Goal: Browse casually: Explore the website without a specific task or goal

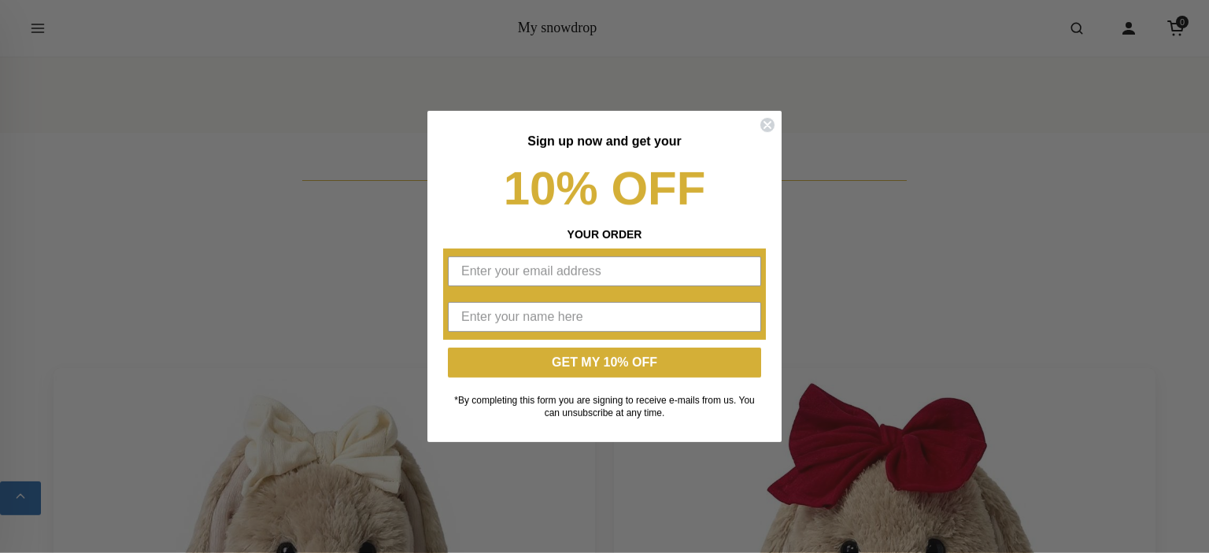
scroll to position [1080, 0]
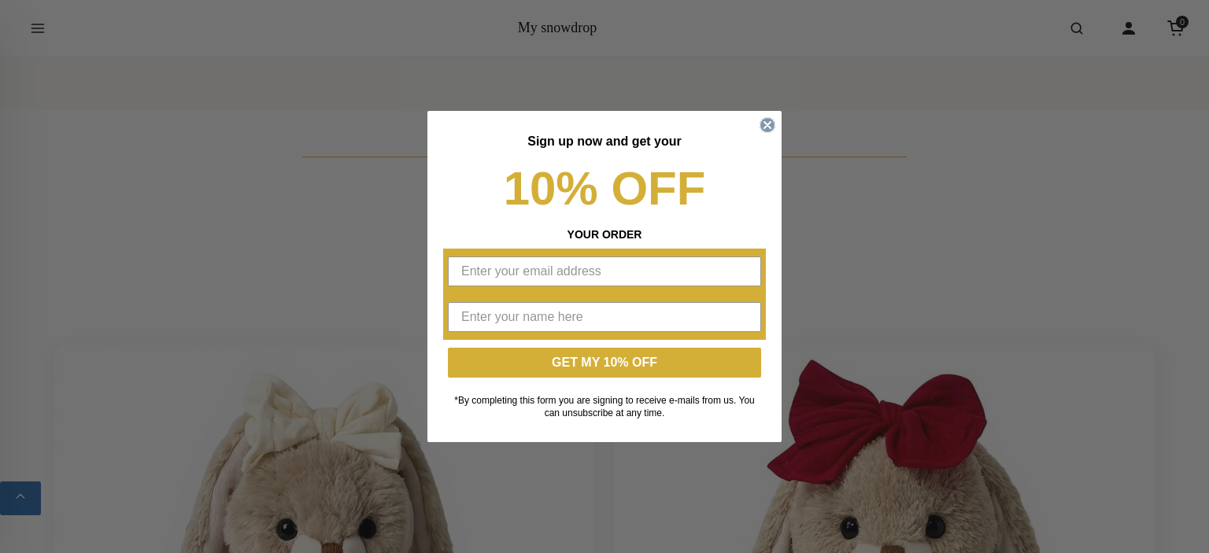
click at [768, 126] on circle "Close dialog" at bounding box center [767, 125] width 15 height 15
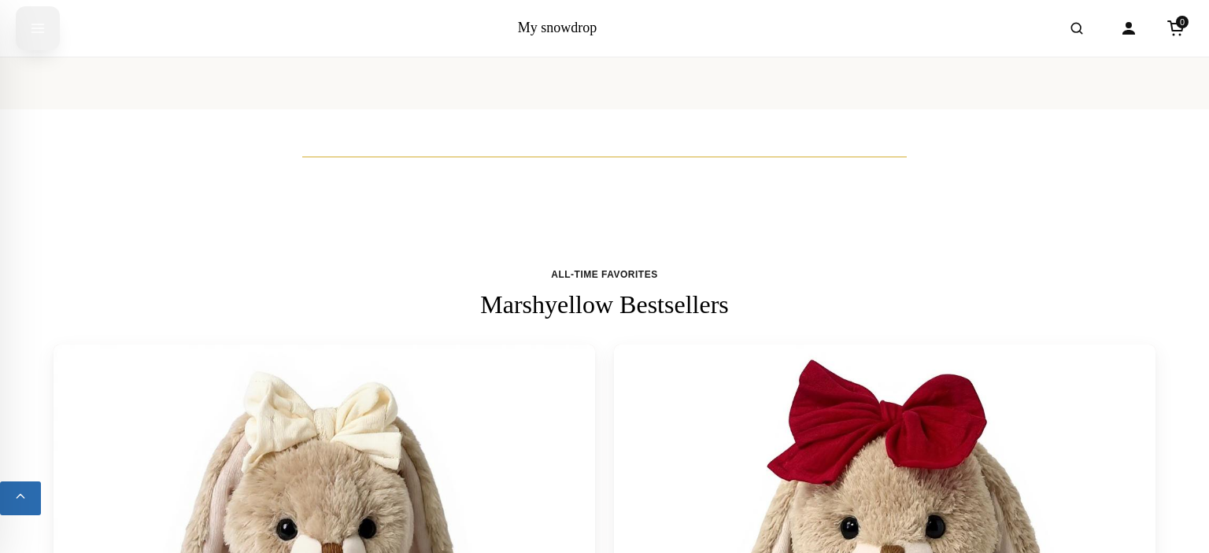
click at [40, 30] on icon "Open menu" at bounding box center [38, 28] width 16 height 28
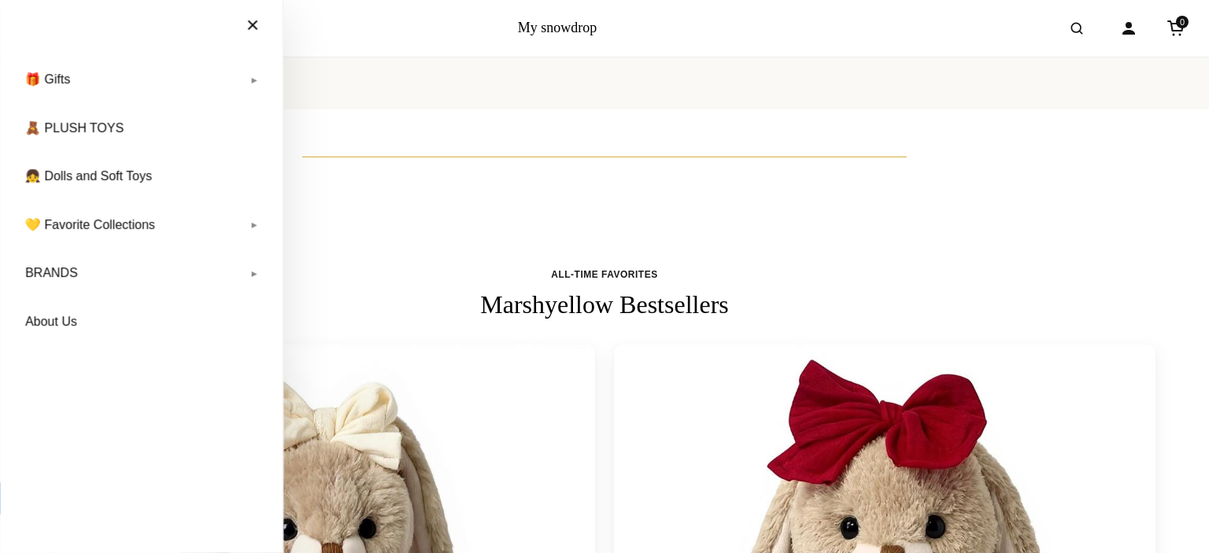
click at [40, 30] on div "Main menu × 🎁 Gifts Gift Voucher Babies & Newborn Baby Shower Baby Girl Baby Bo…" at bounding box center [141, 276] width 283 height 553
click at [253, 23] on button "×" at bounding box center [253, 25] width 44 height 35
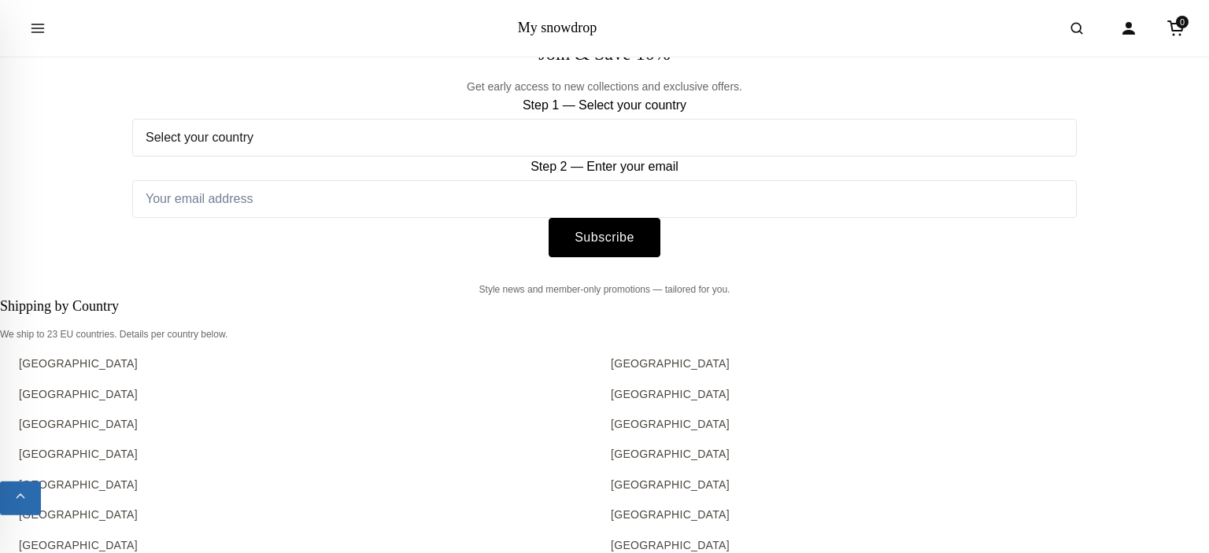
scroll to position [12725, 0]
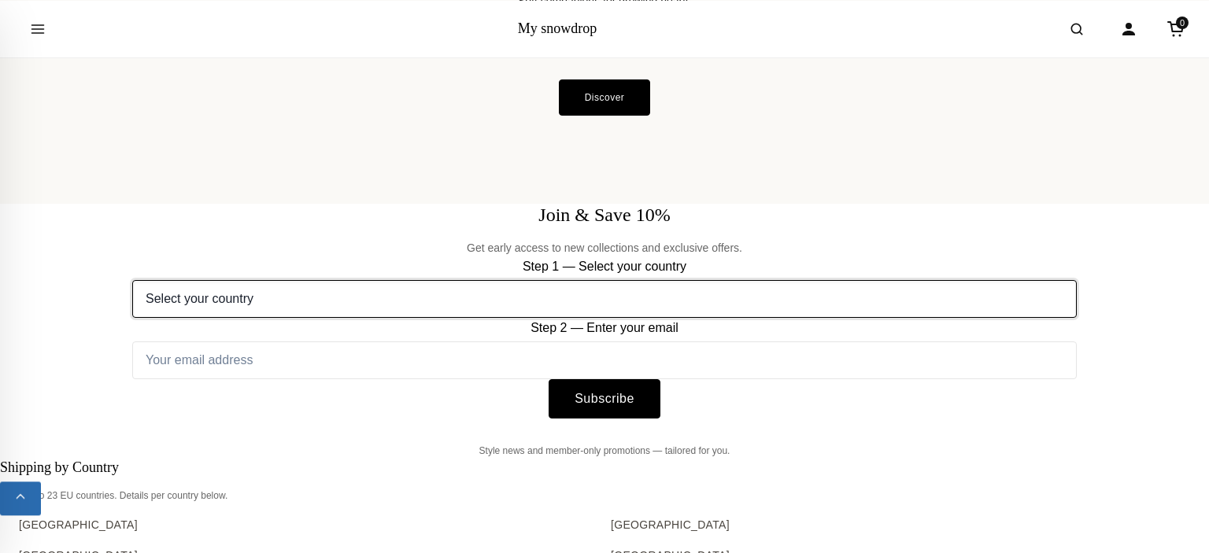
click at [132, 280] on select "Select your country Austria Belgium Bulgaria Croatia Czech Republic Denmark Est…" at bounding box center [604, 299] width 945 height 38
select select "[GEOGRAPHIC_DATA]"
click option "[GEOGRAPHIC_DATA]" at bounding box center [0, 0] width 0 height 0
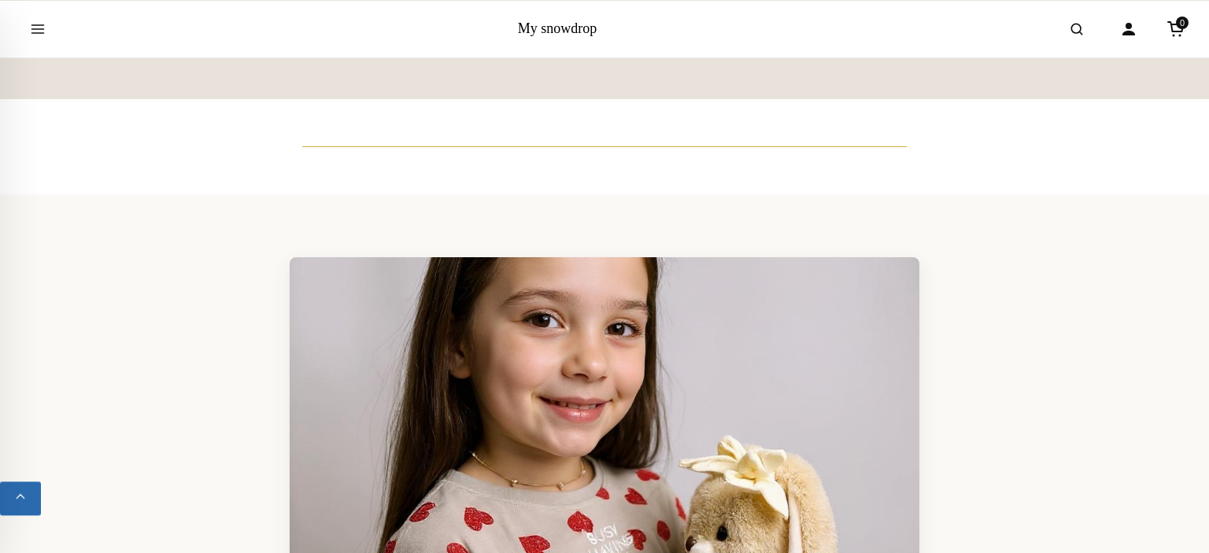
scroll to position [11145, 0]
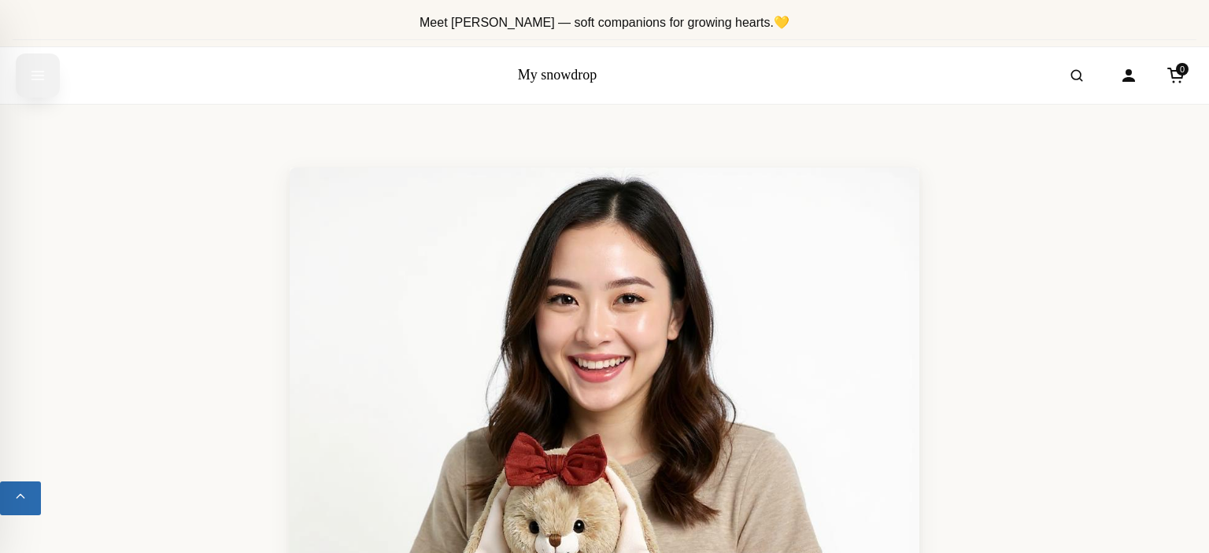
click at [42, 81] on icon "Open menu" at bounding box center [38, 75] width 16 height 28
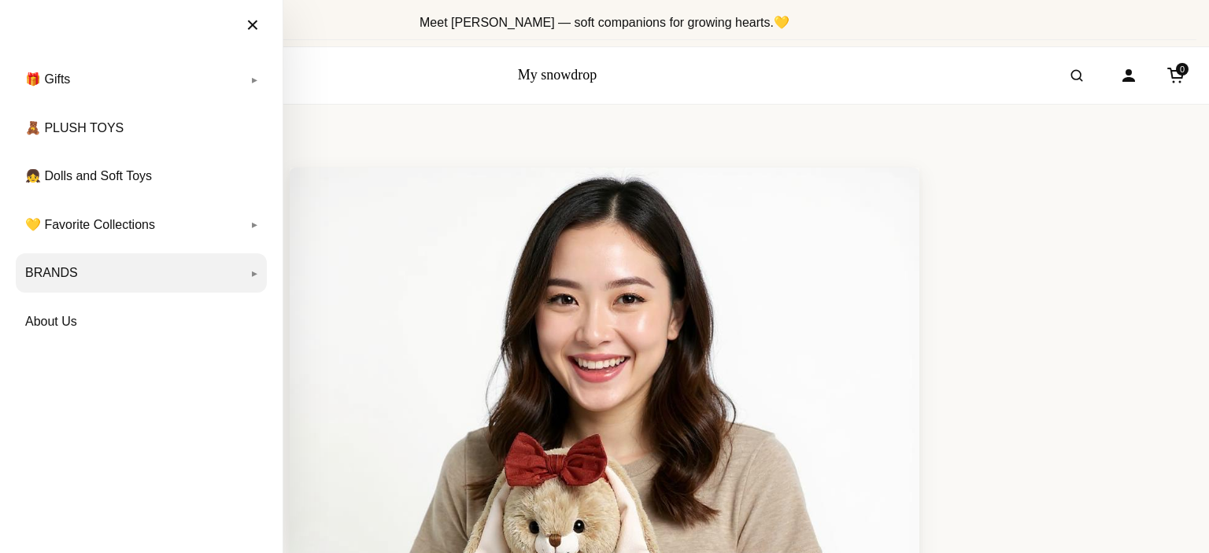
click at [119, 273] on link "BRANDS" at bounding box center [141, 272] width 251 height 39
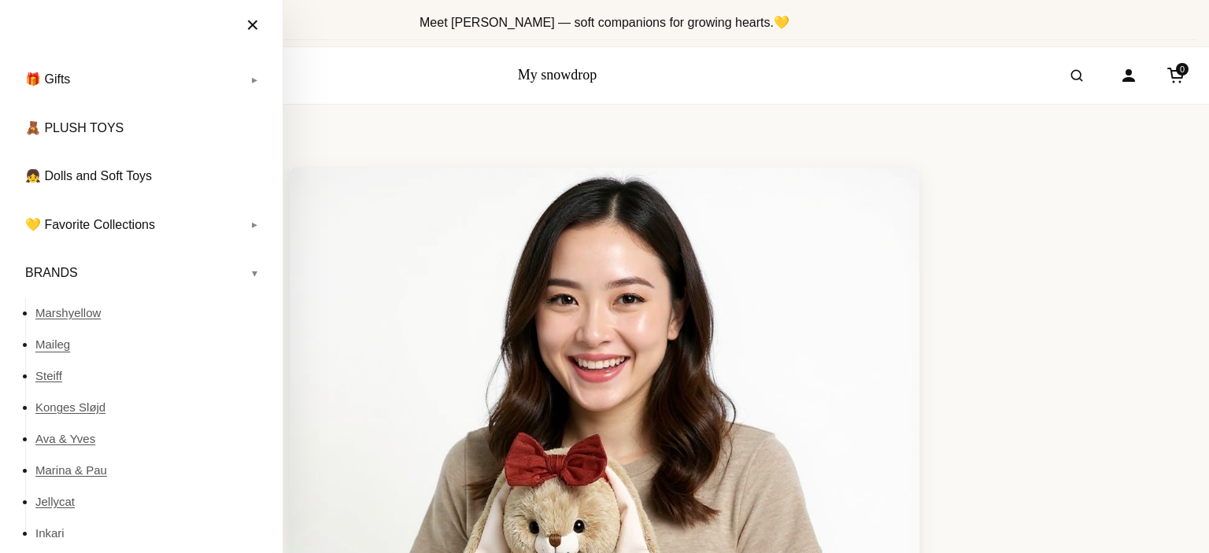
click at [53, 346] on link "Maileg" at bounding box center [150, 344] width 231 height 31
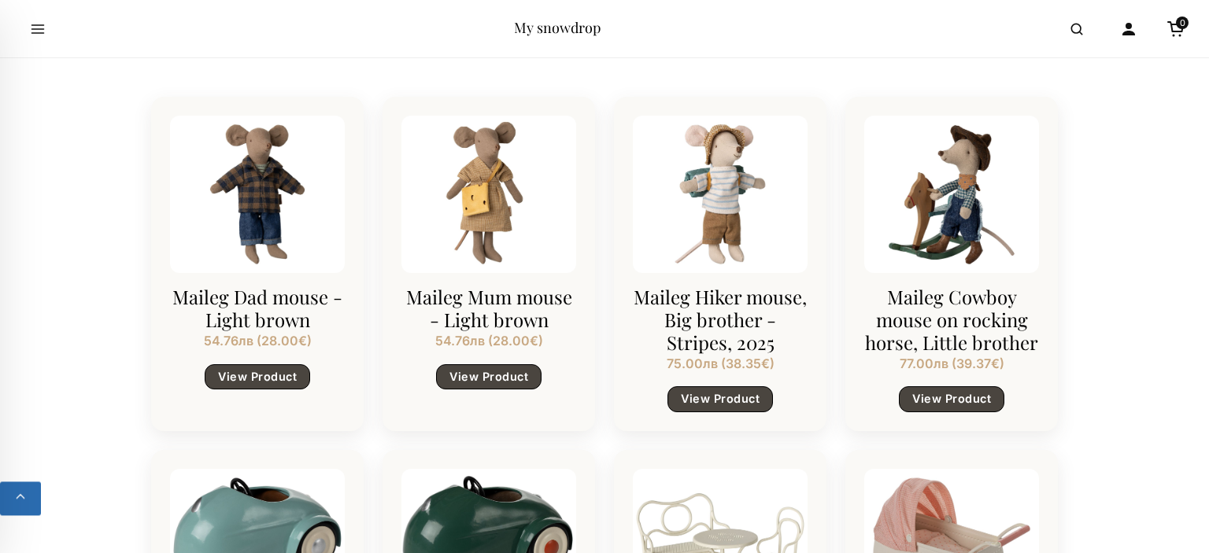
scroll to position [1247, 0]
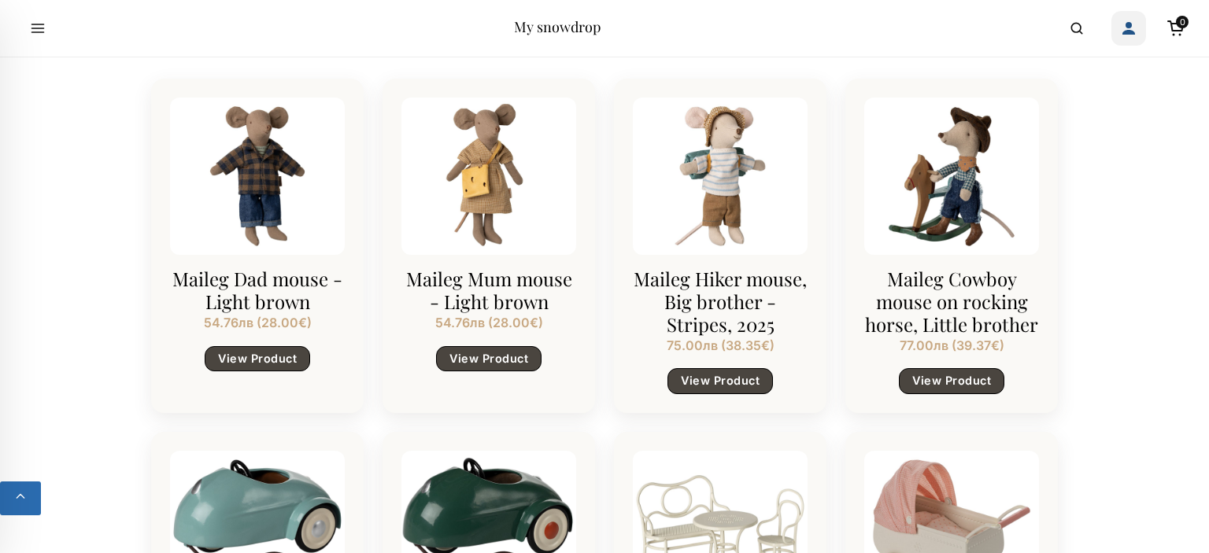
click at [1130, 34] on icon "Account" at bounding box center [1129, 28] width 13 height 13
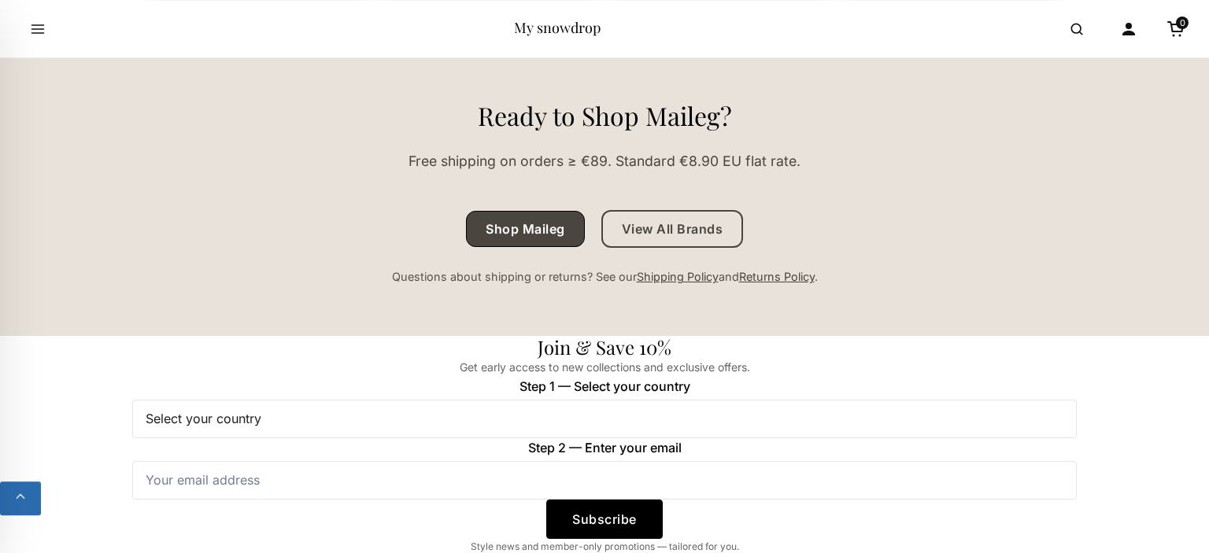
scroll to position [1995, 0]
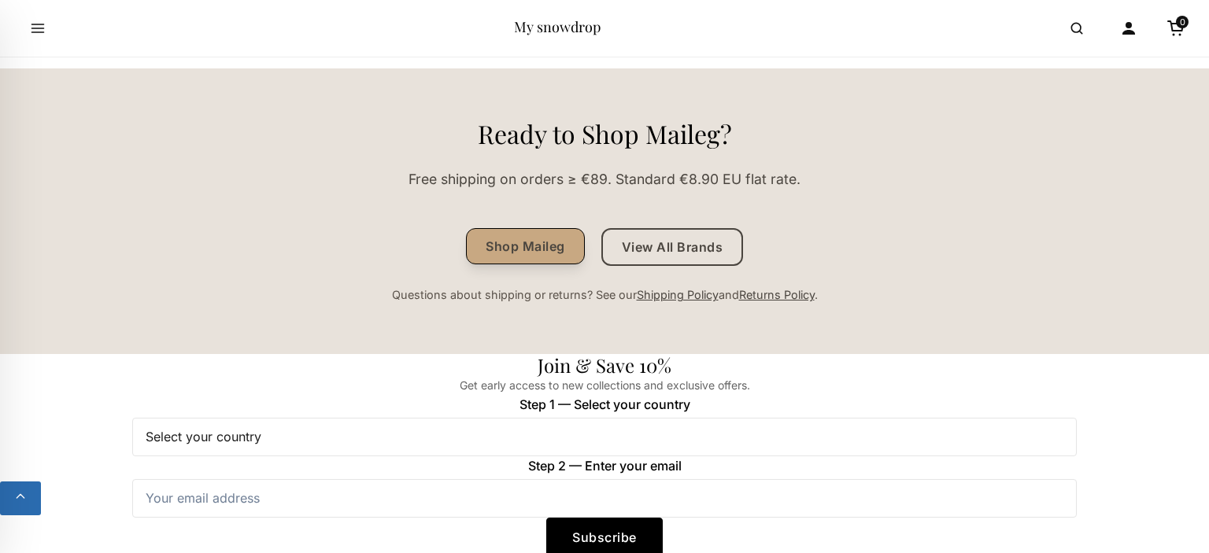
click at [499, 251] on link "Shop Maileg" at bounding box center [525, 246] width 119 height 36
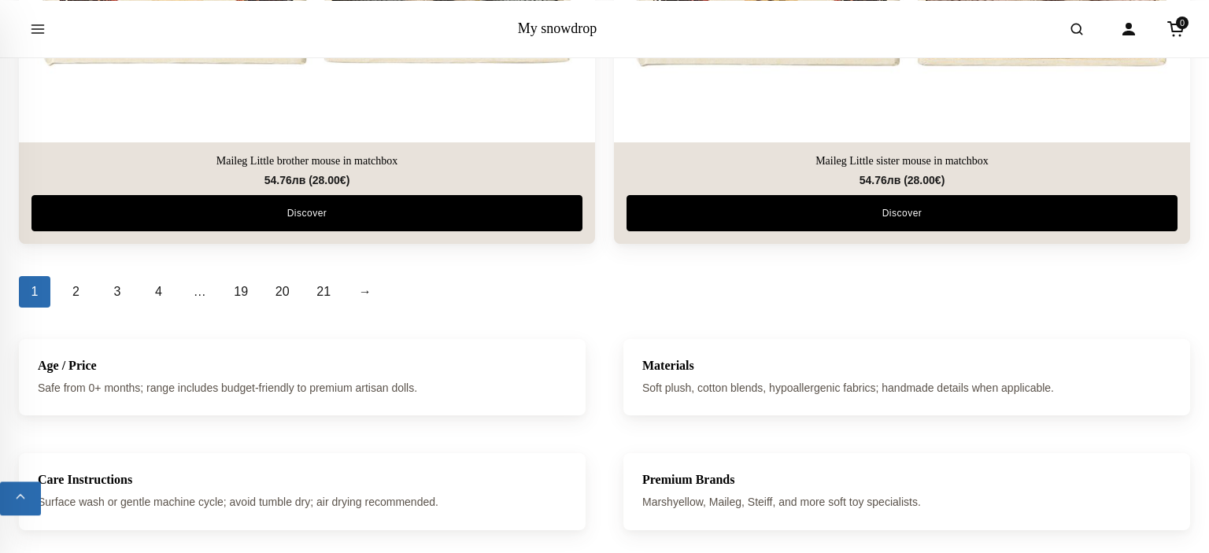
scroll to position [5819, 0]
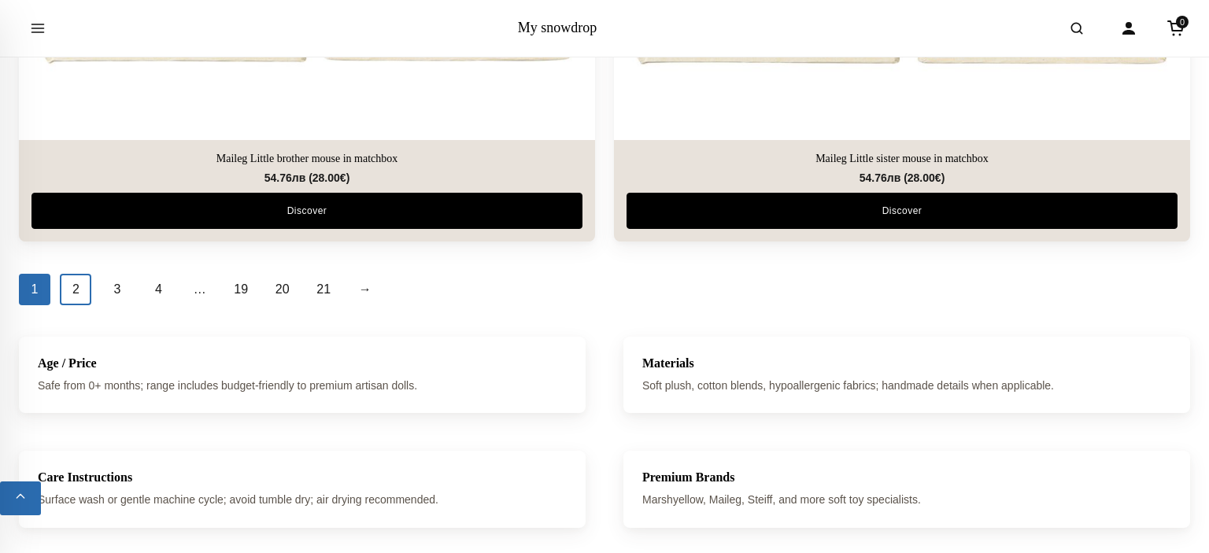
click at [77, 279] on link "2" at bounding box center [75, 289] width 31 height 31
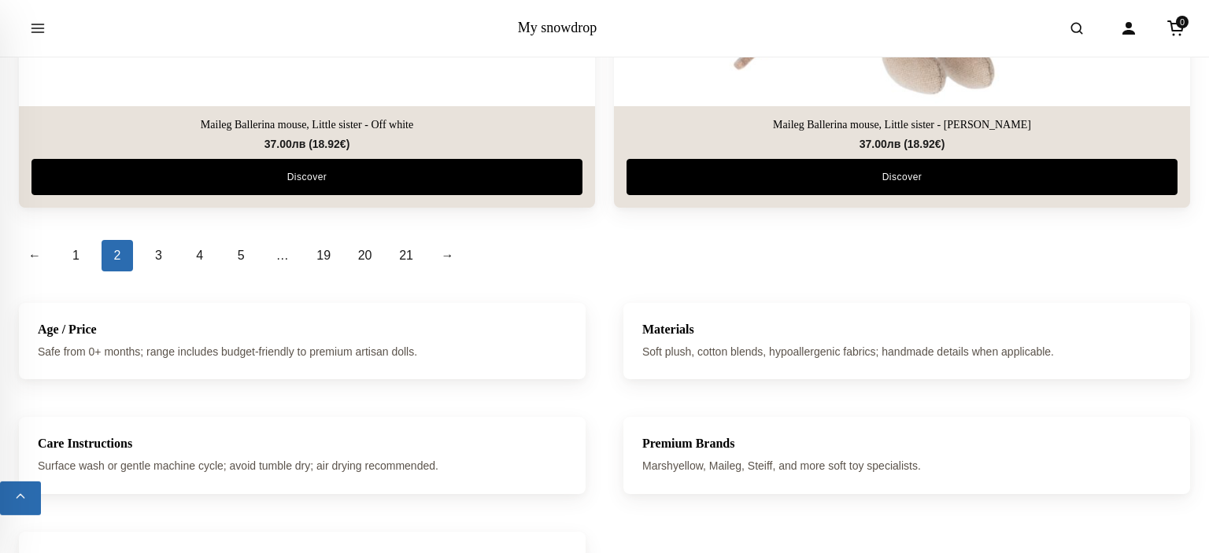
scroll to position [5902, 0]
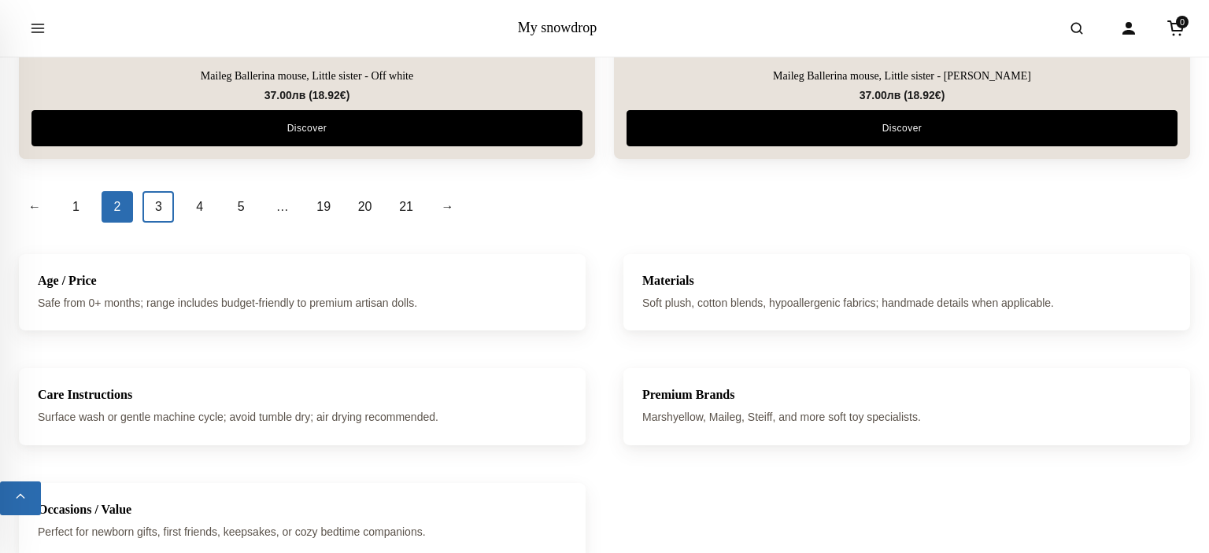
click at [157, 213] on link "3" at bounding box center [157, 206] width 31 height 31
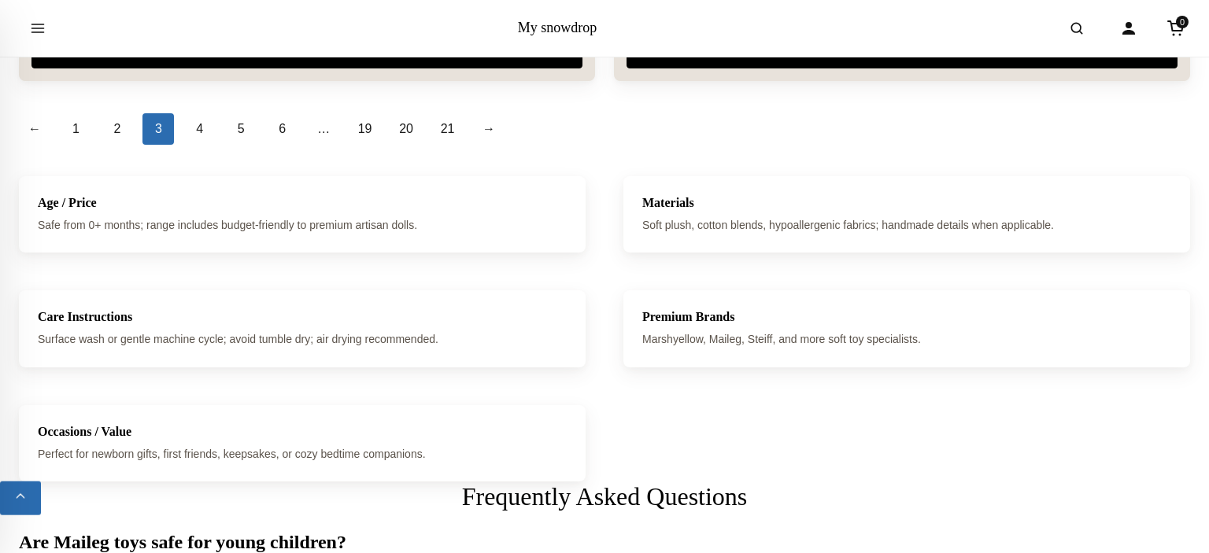
scroll to position [5985, 0]
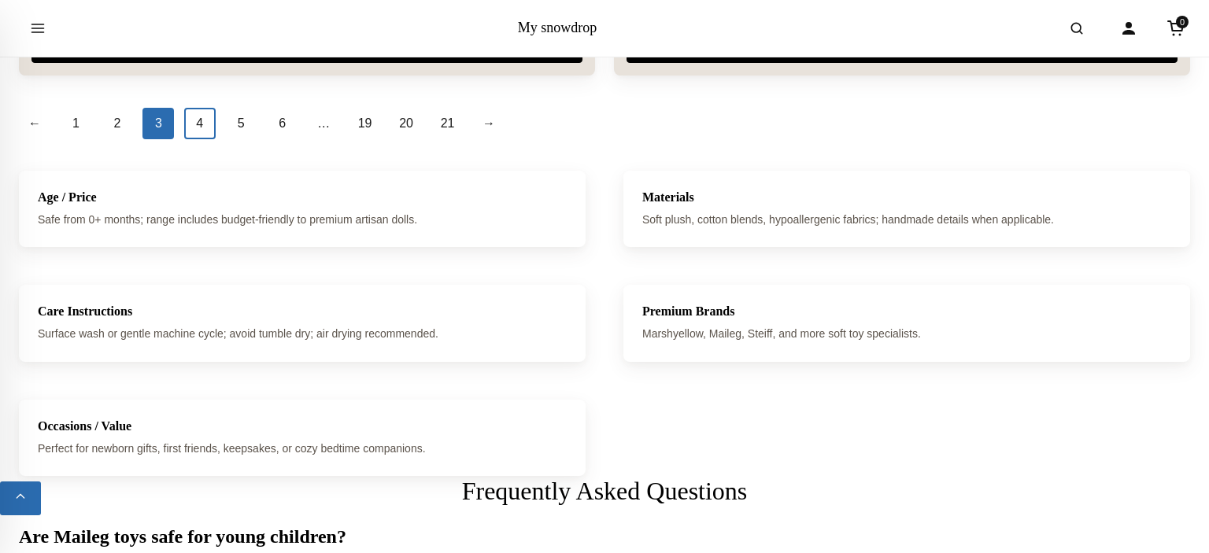
click at [206, 122] on link "4" at bounding box center [199, 123] width 31 height 31
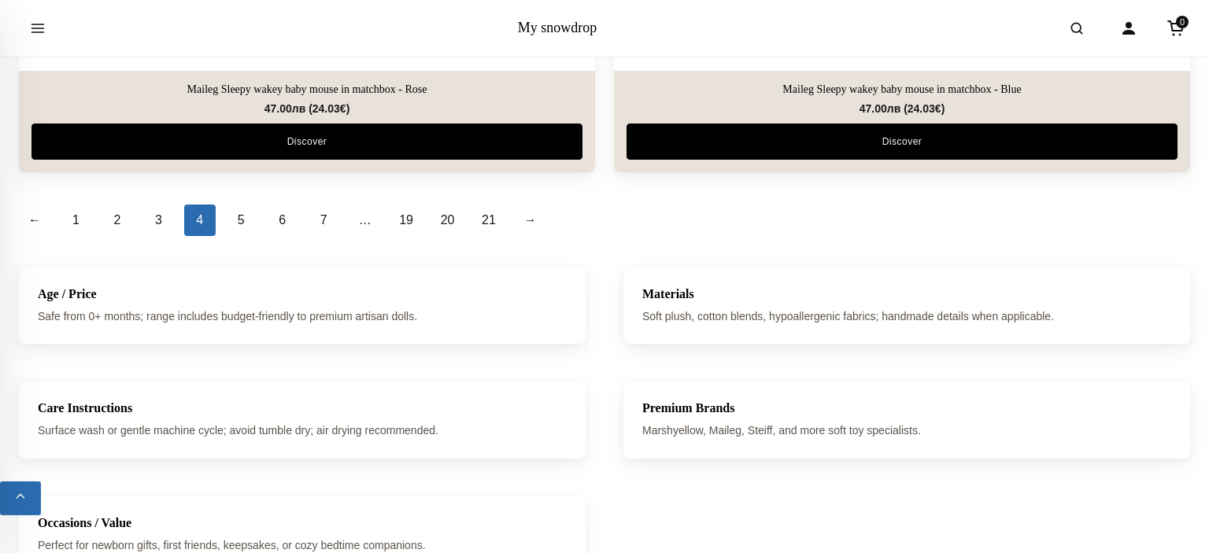
scroll to position [5985, 0]
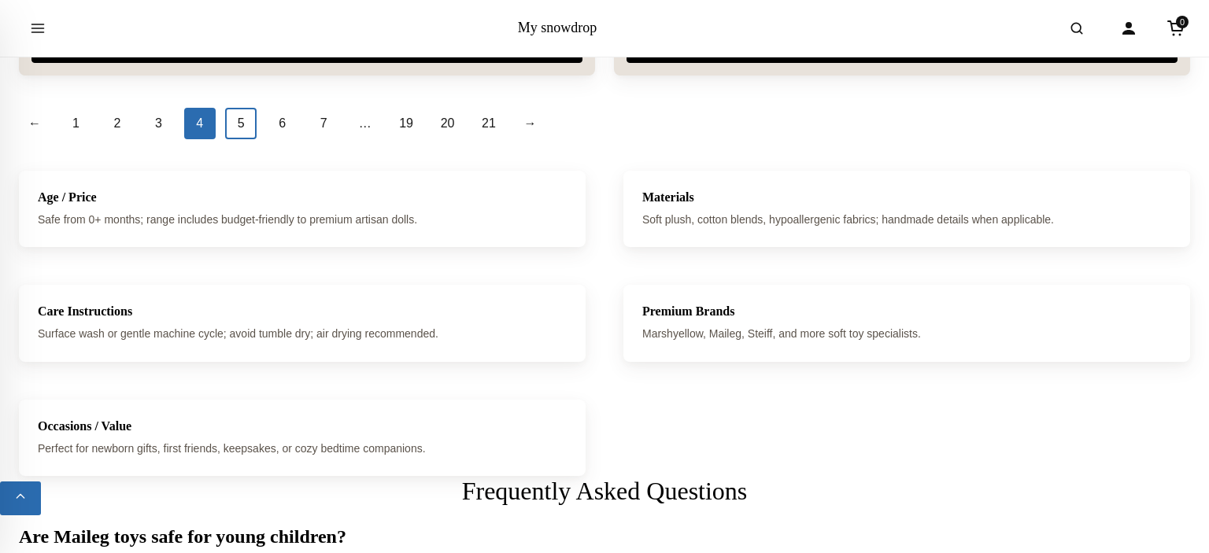
click at [246, 129] on link "5" at bounding box center [240, 123] width 31 height 31
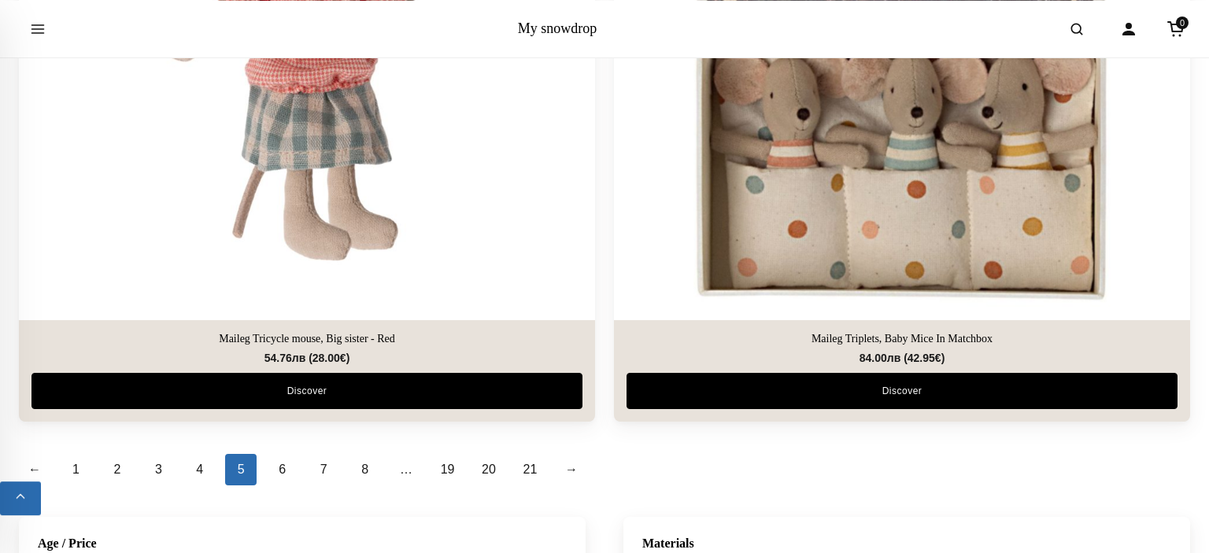
scroll to position [5985, 0]
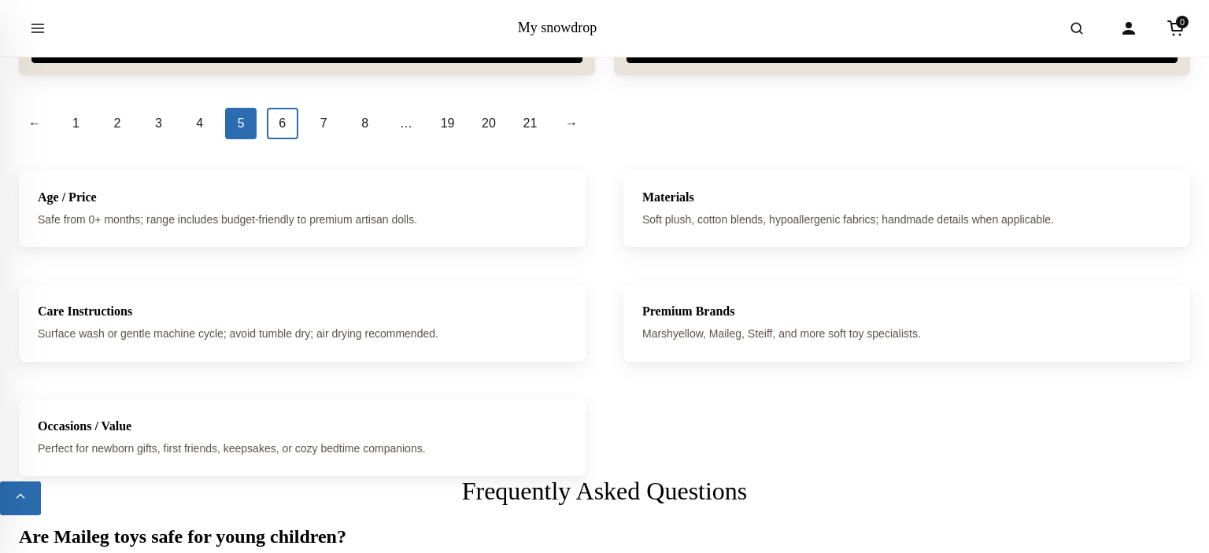
click at [285, 128] on link "6" at bounding box center [282, 123] width 31 height 31
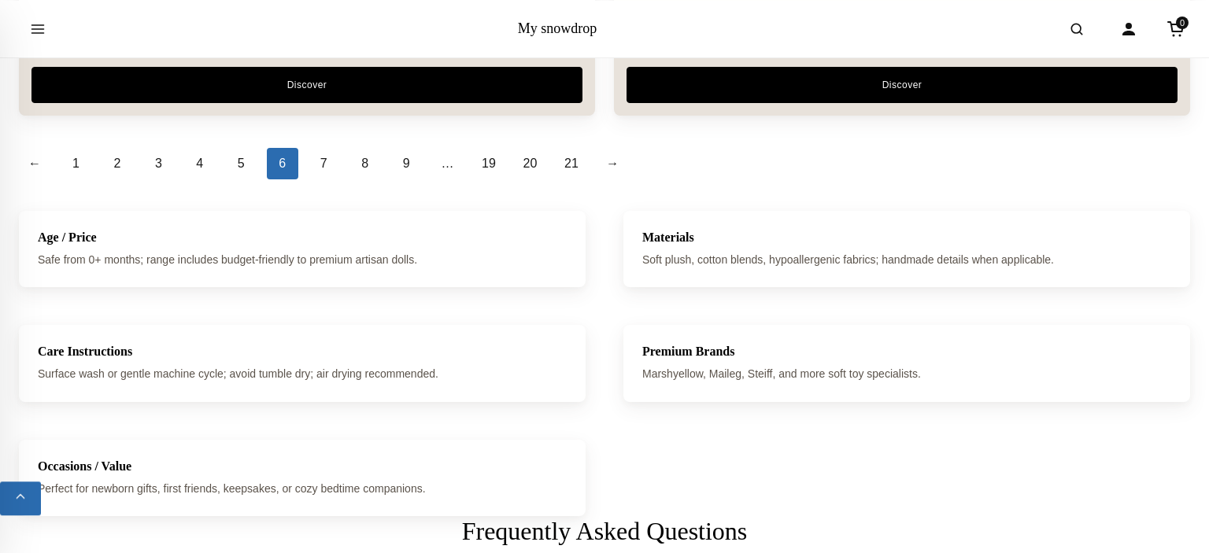
scroll to position [5985, 0]
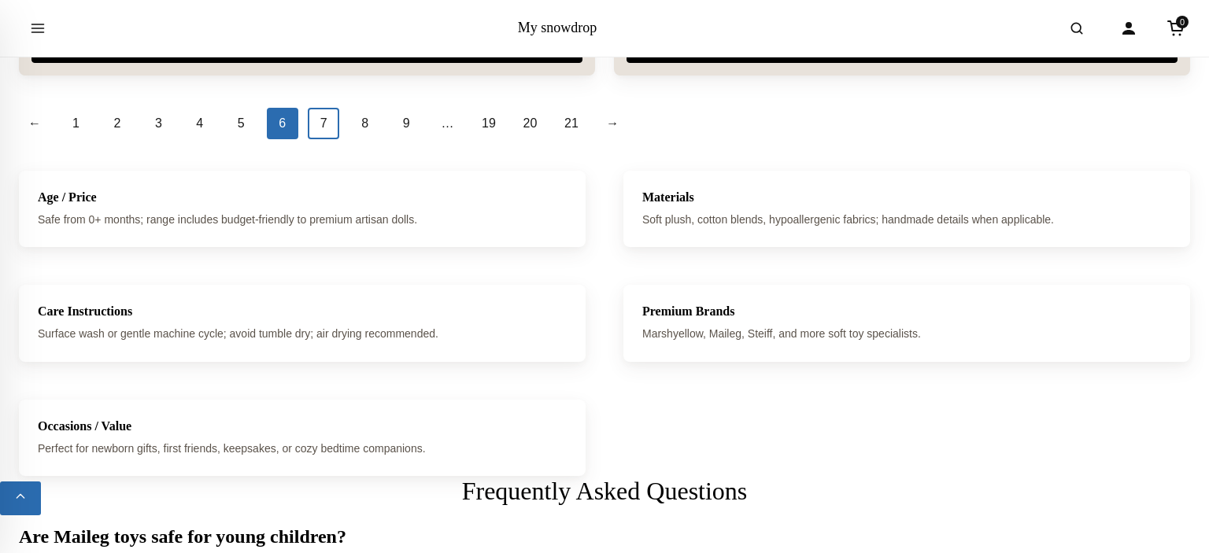
click at [323, 122] on link "7" at bounding box center [323, 123] width 31 height 31
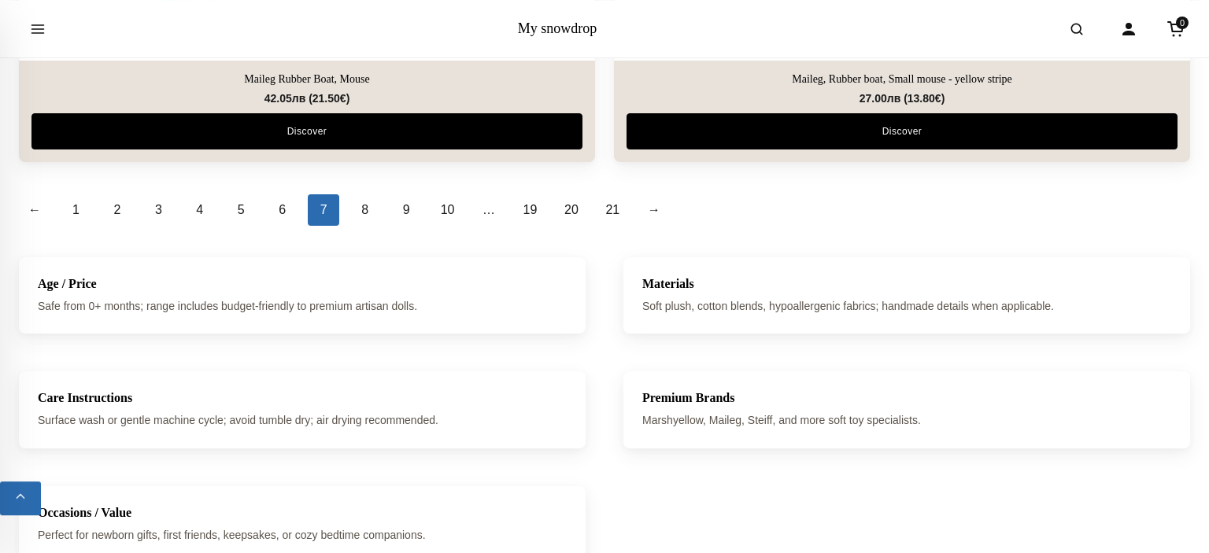
scroll to position [5902, 0]
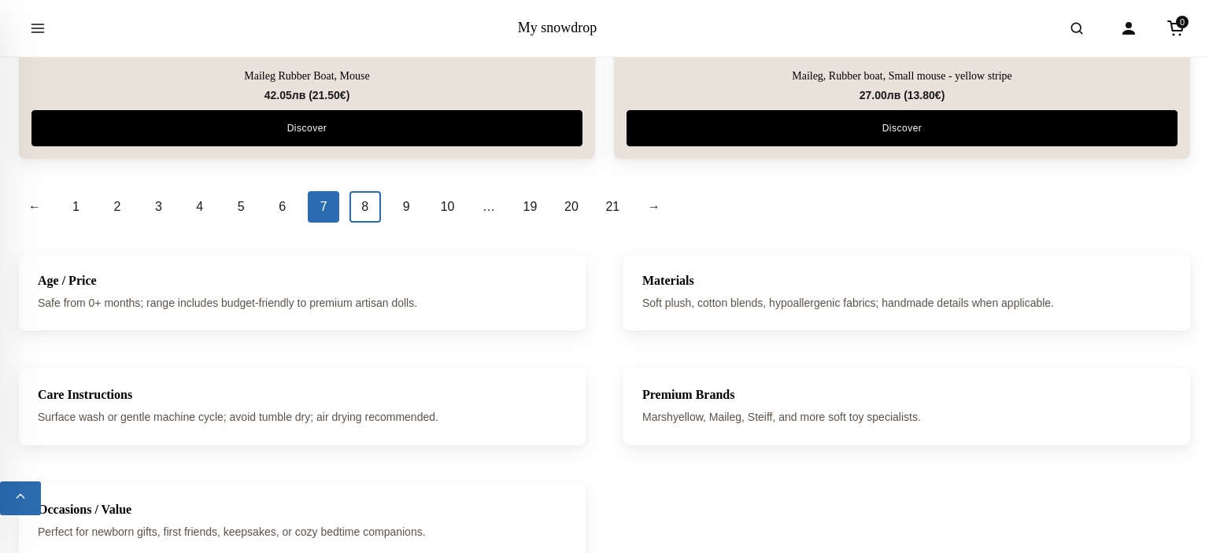
click at [368, 203] on link "8" at bounding box center [365, 206] width 31 height 31
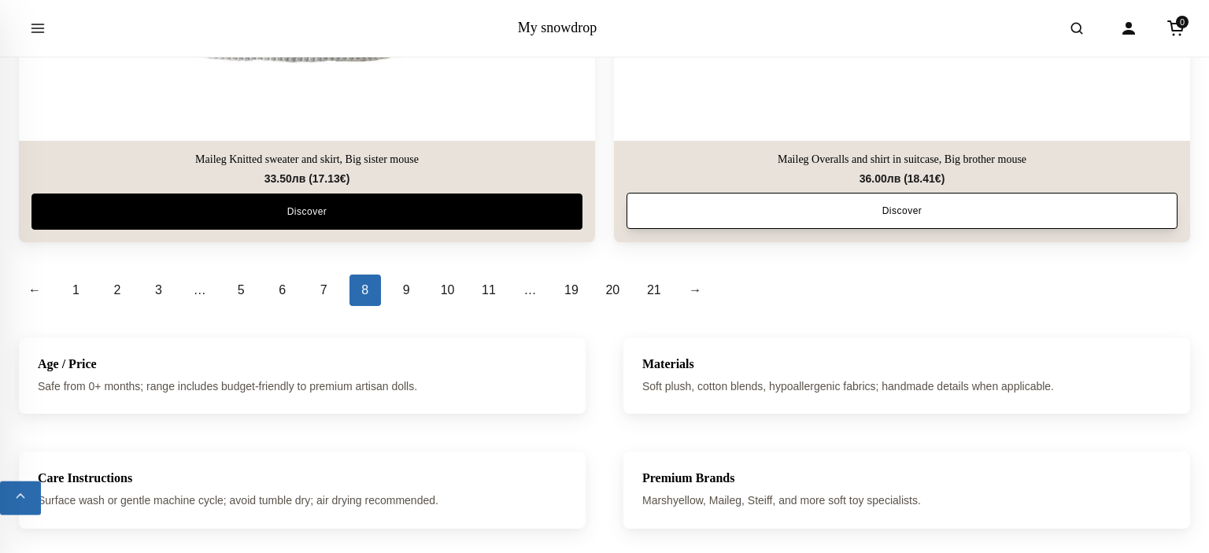
scroll to position [5819, 0]
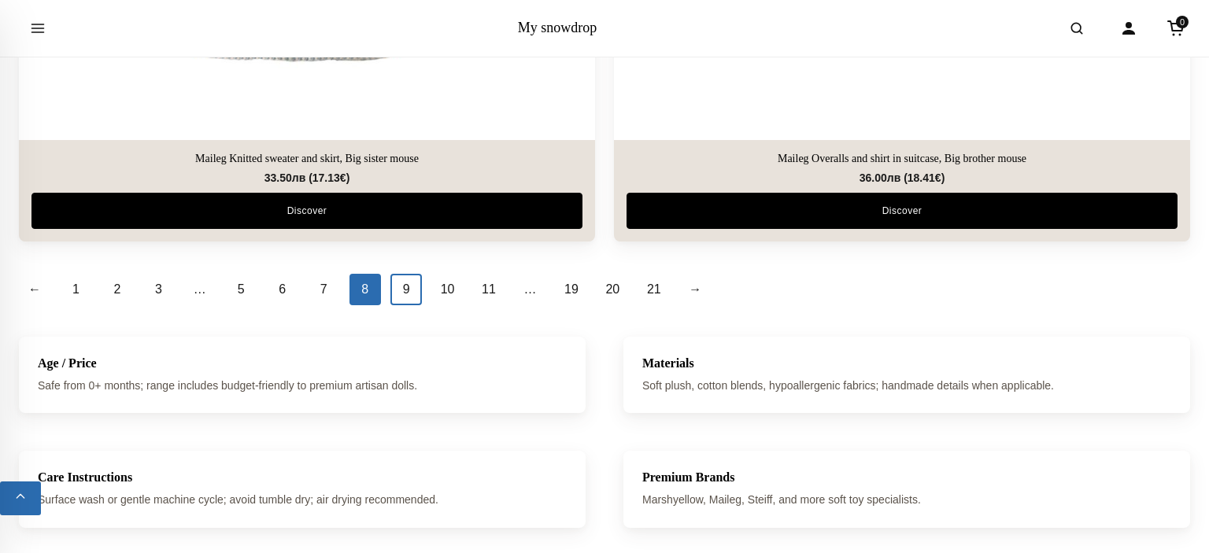
click at [406, 287] on link "9" at bounding box center [405, 289] width 31 height 31
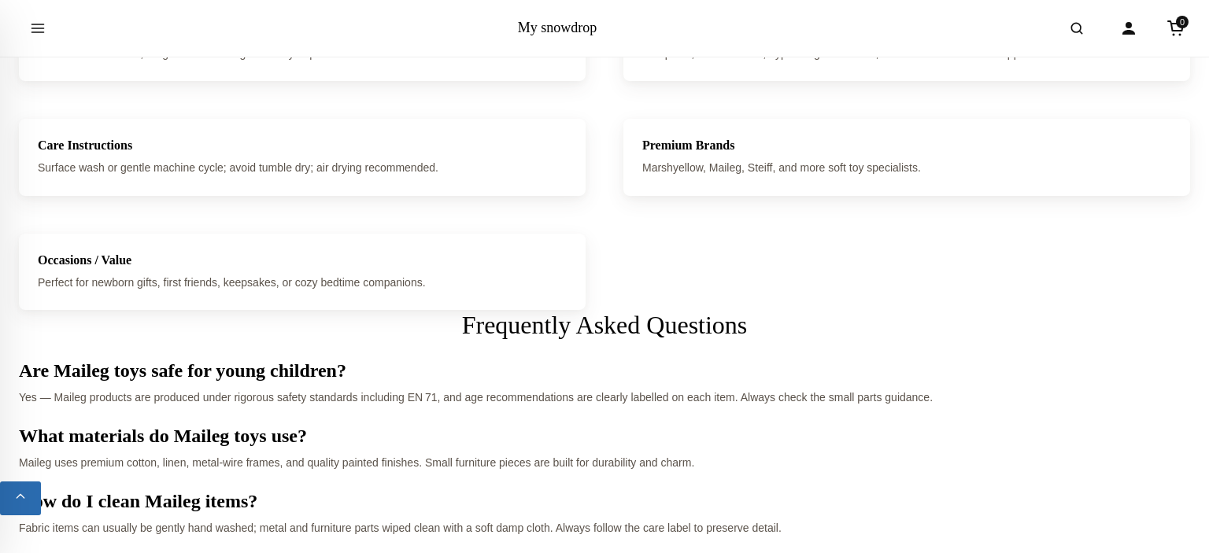
scroll to position [5985, 0]
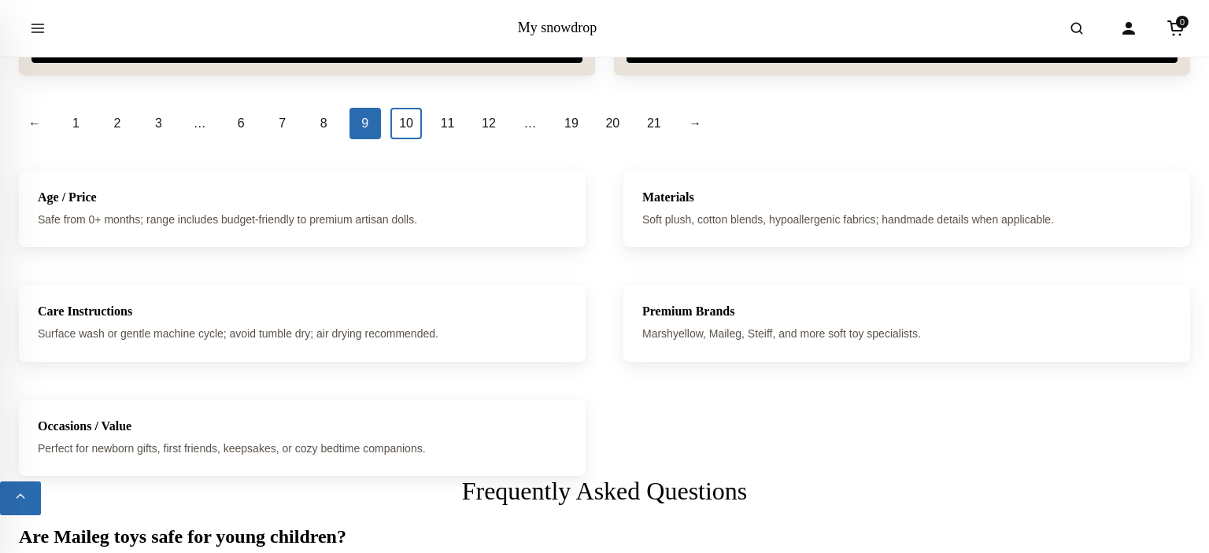
click at [411, 121] on link "10" at bounding box center [405, 123] width 31 height 31
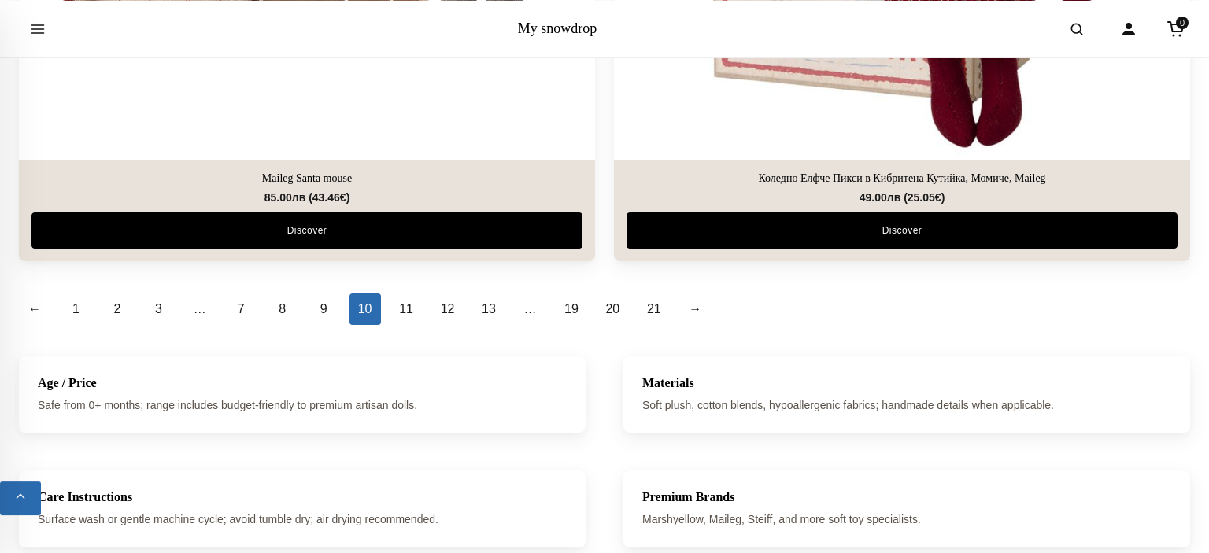
scroll to position [5819, 0]
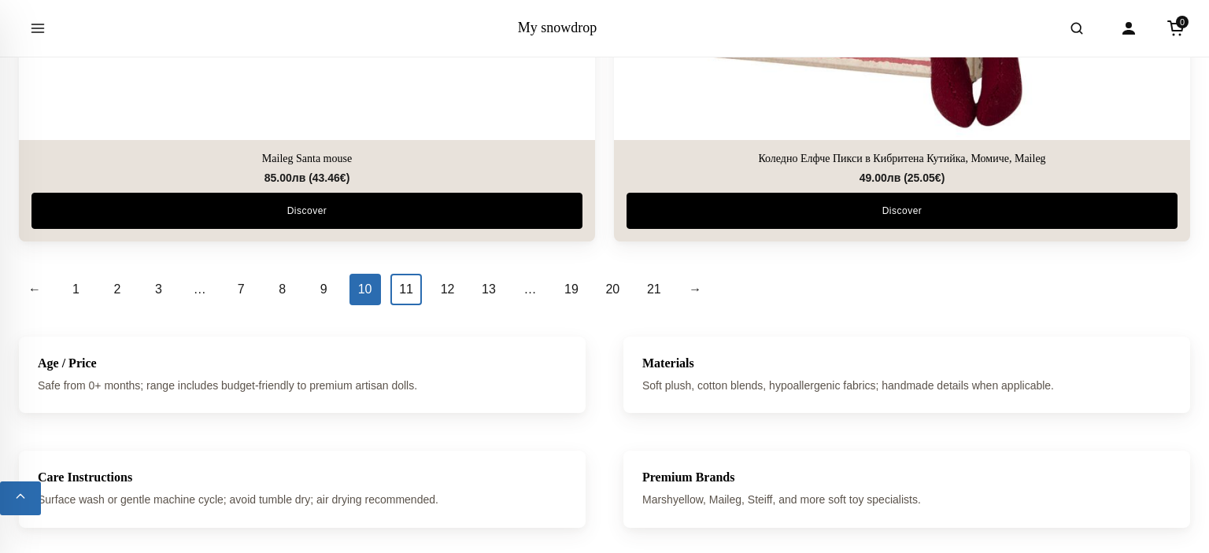
click at [406, 285] on link "11" at bounding box center [405, 289] width 31 height 31
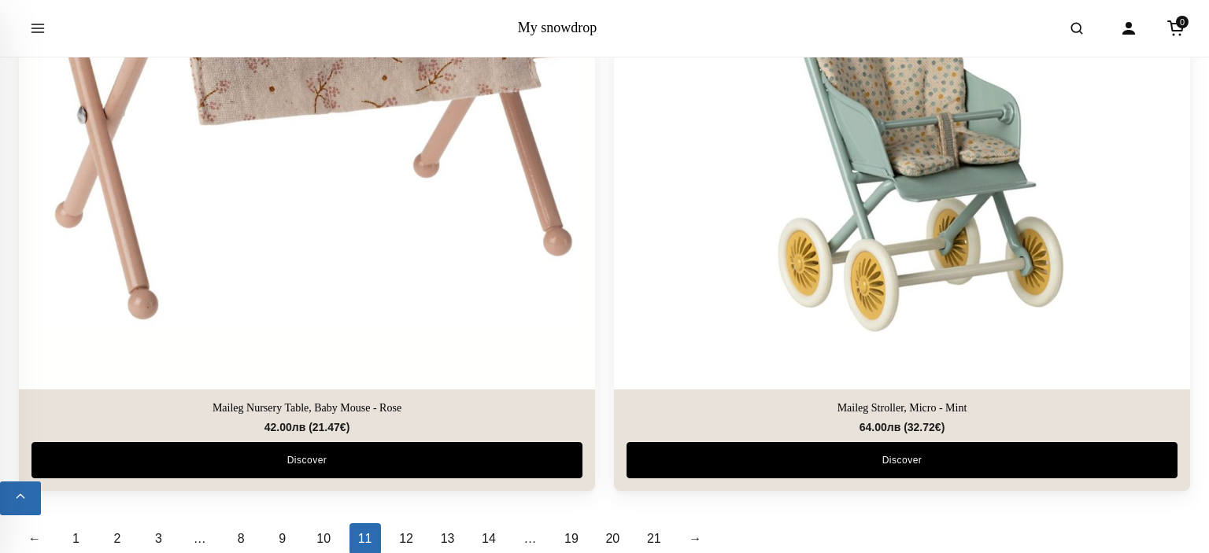
scroll to position [5985, 0]
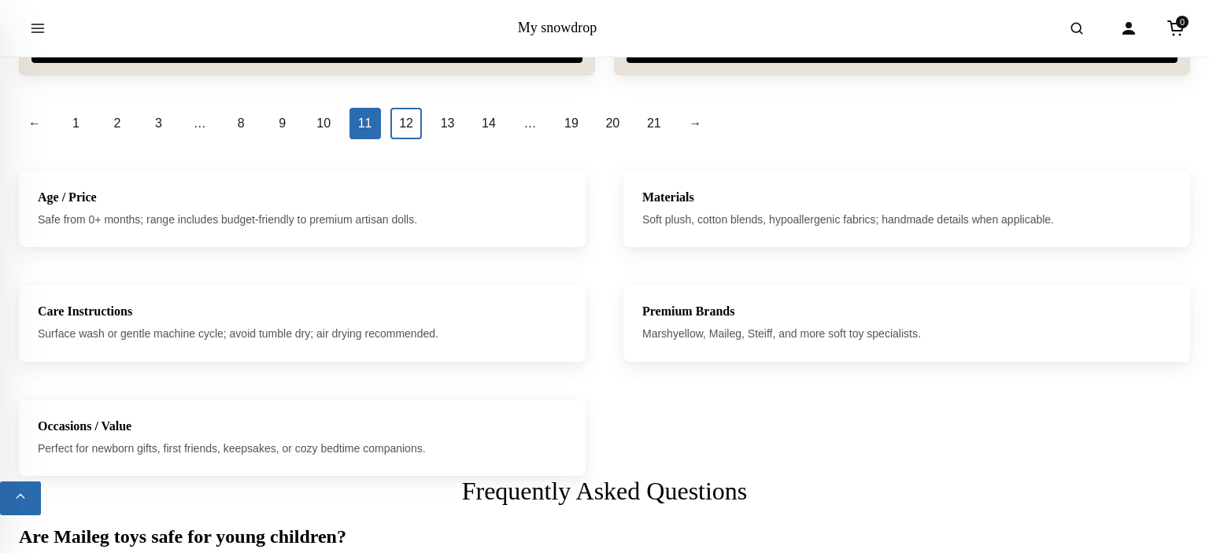
click at [417, 120] on link "12" at bounding box center [405, 123] width 31 height 31
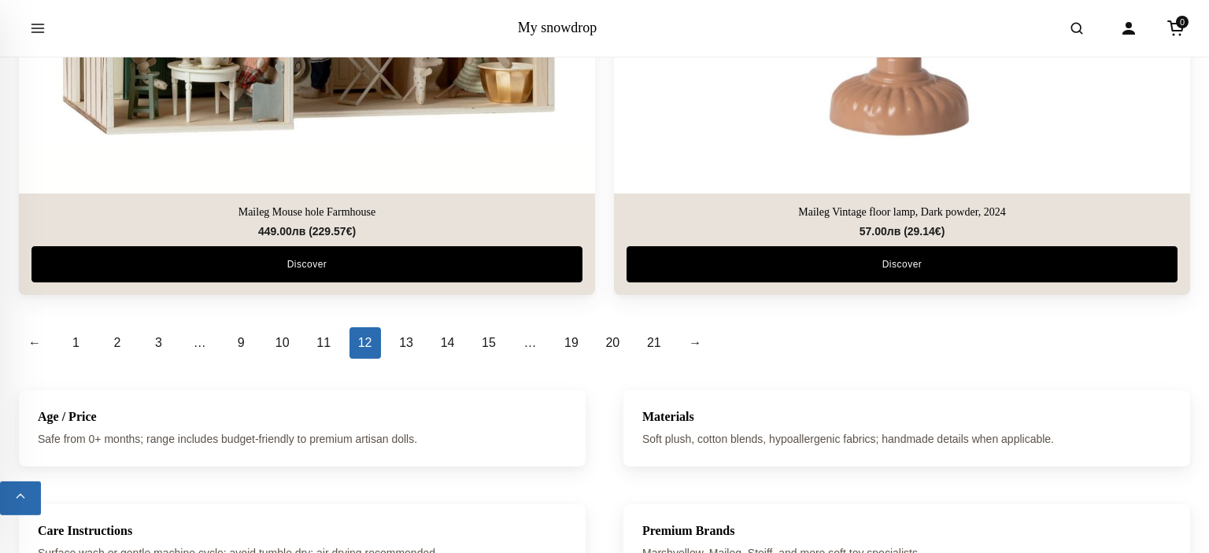
scroll to position [5819, 0]
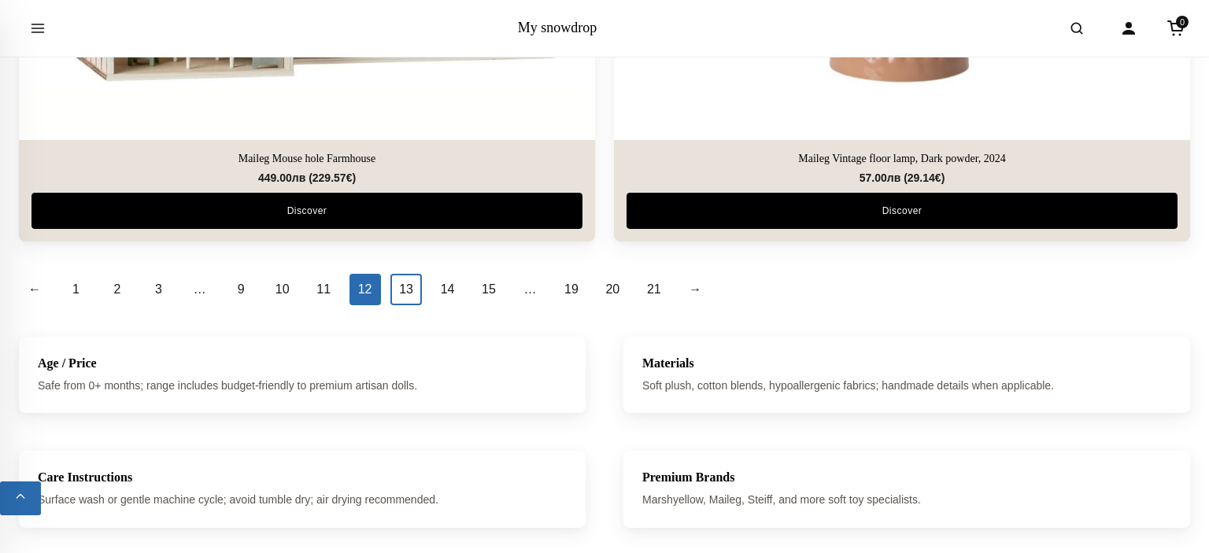
click at [410, 287] on link "13" at bounding box center [405, 289] width 31 height 31
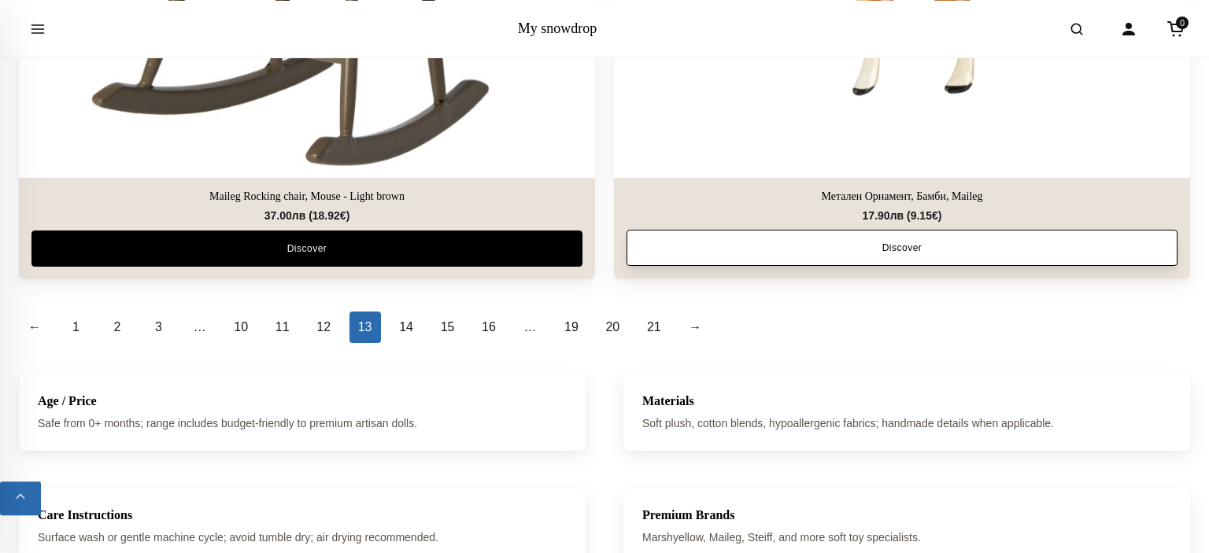
scroll to position [5819, 0]
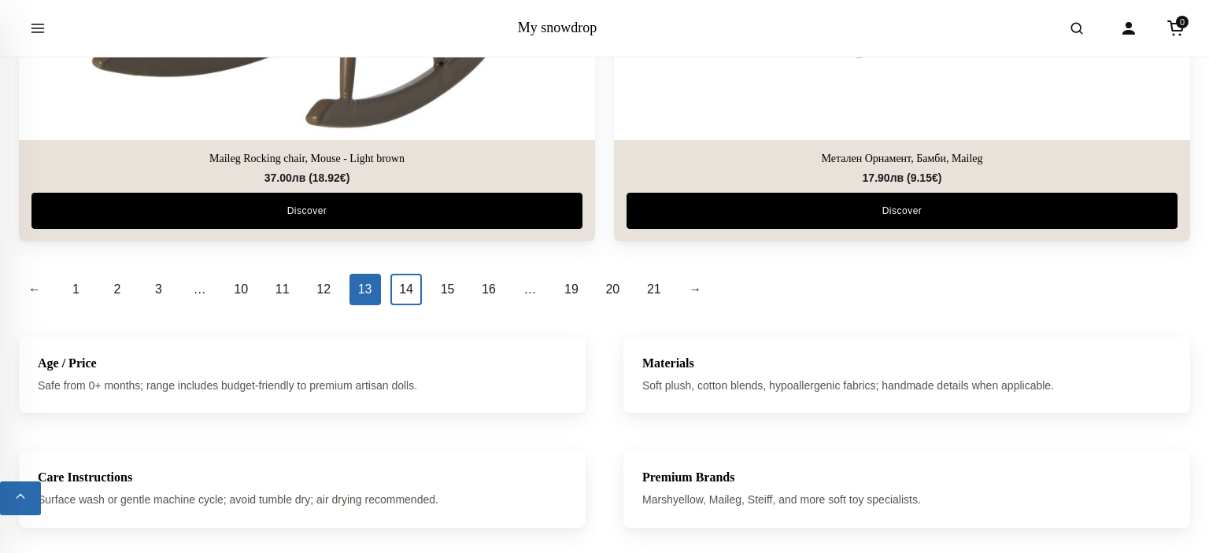
click at [402, 282] on link "14" at bounding box center [405, 289] width 31 height 31
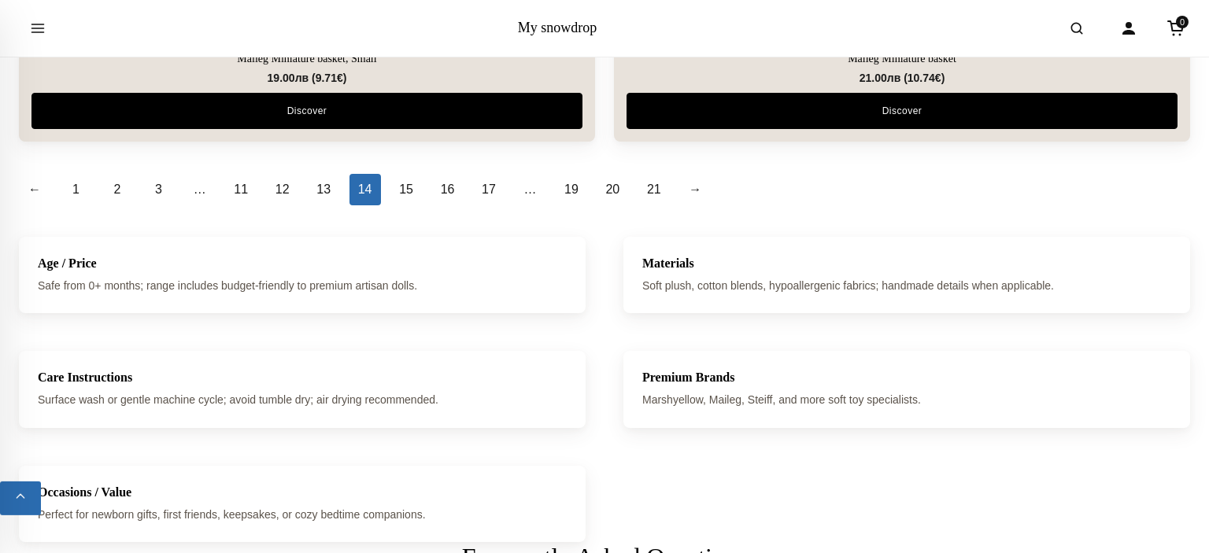
scroll to position [5985, 0]
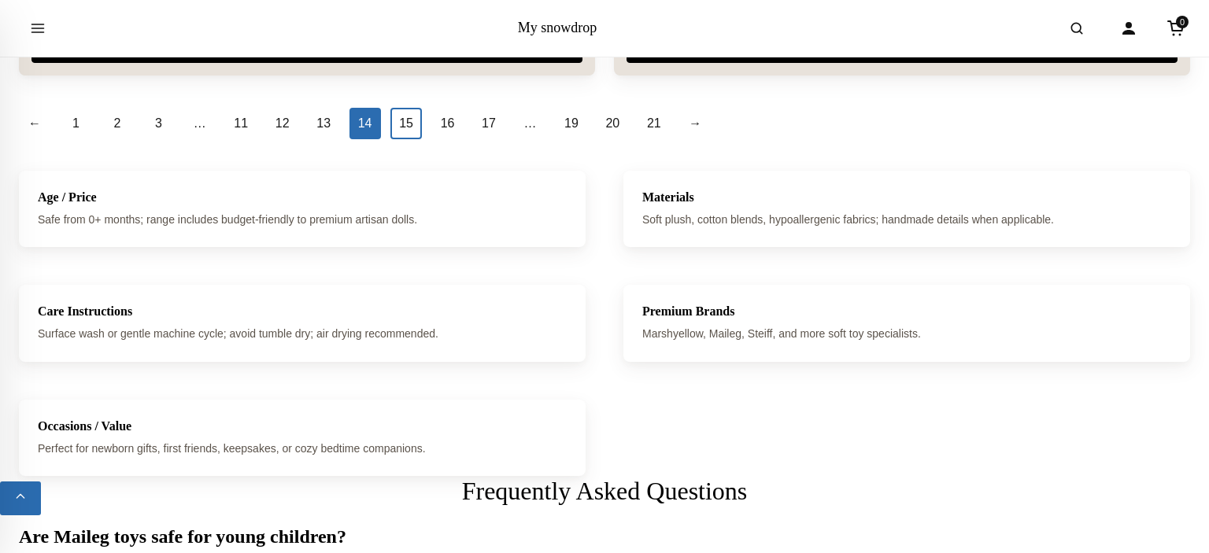
click at [416, 121] on link "15" at bounding box center [405, 123] width 31 height 31
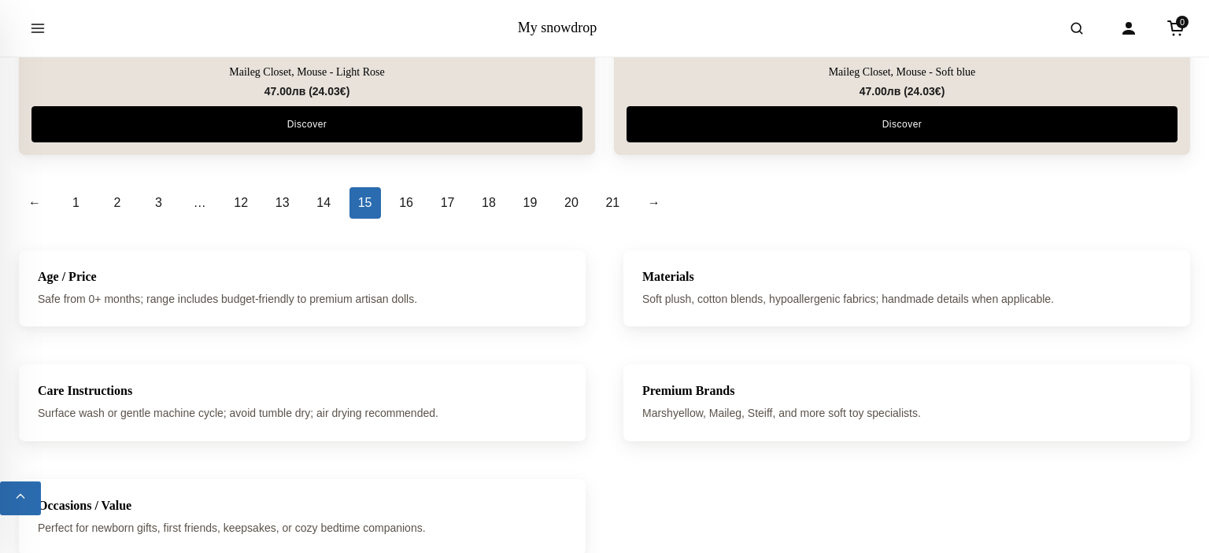
scroll to position [5902, 0]
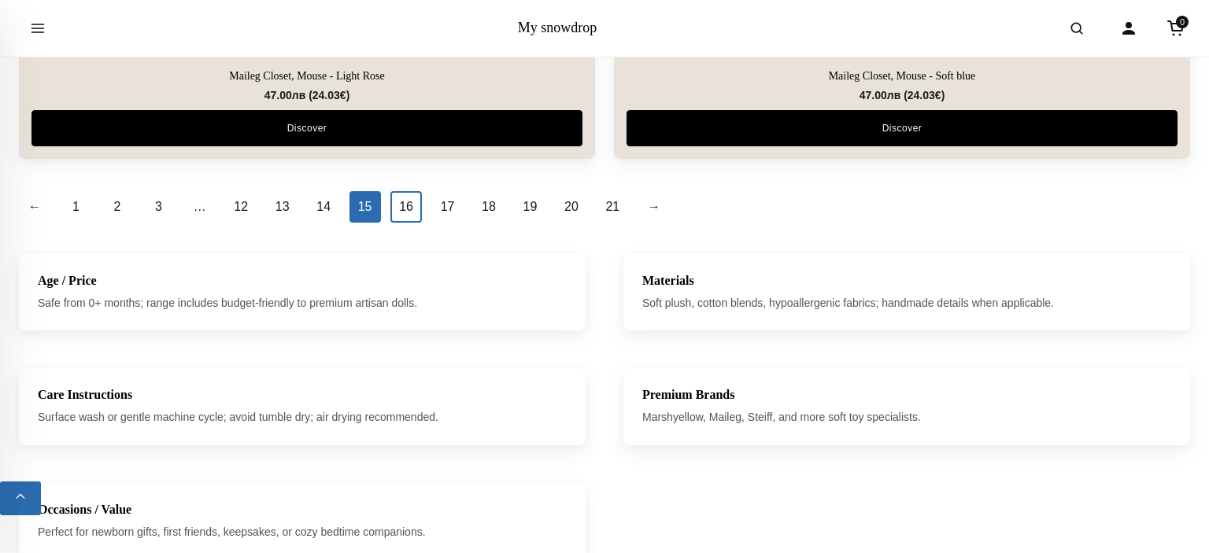
click at [409, 202] on link "16" at bounding box center [405, 206] width 31 height 31
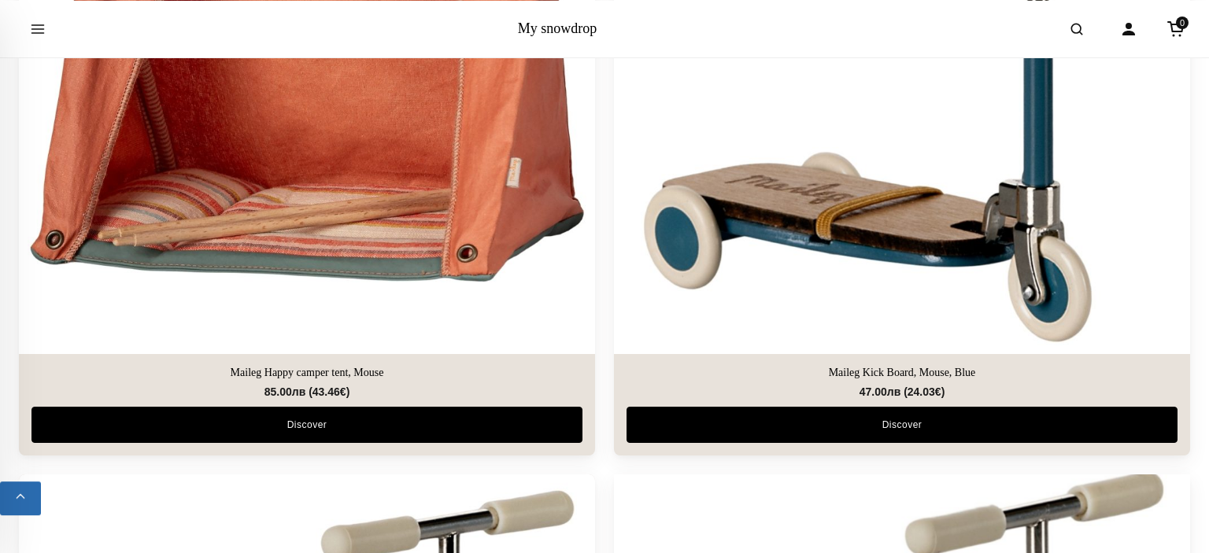
scroll to position [2577, 0]
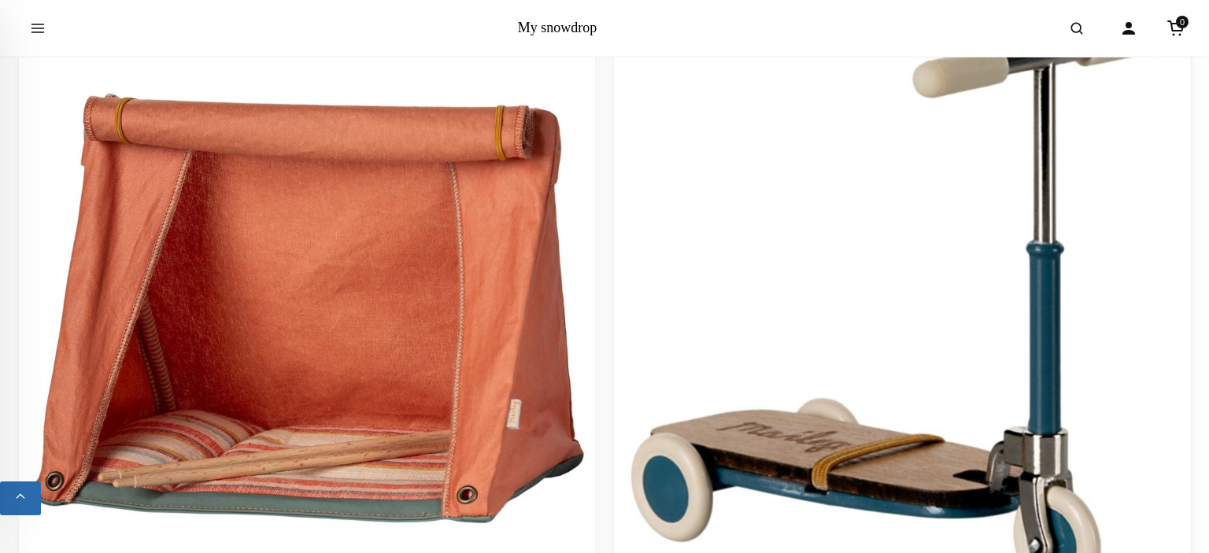
click at [945, 250] on img at bounding box center [902, 307] width 605 height 605
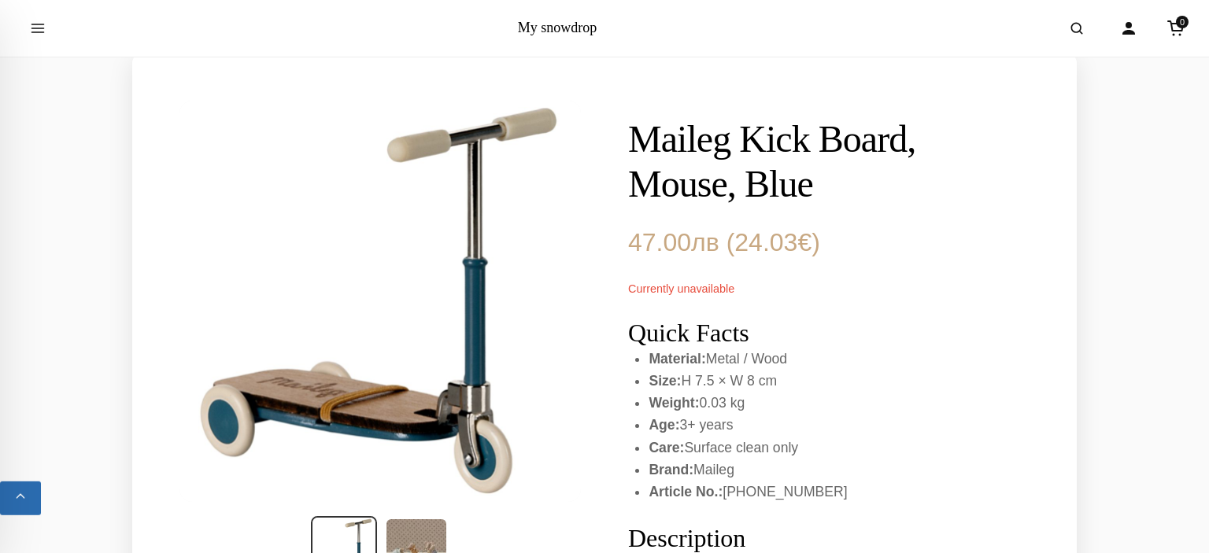
scroll to position [83, 0]
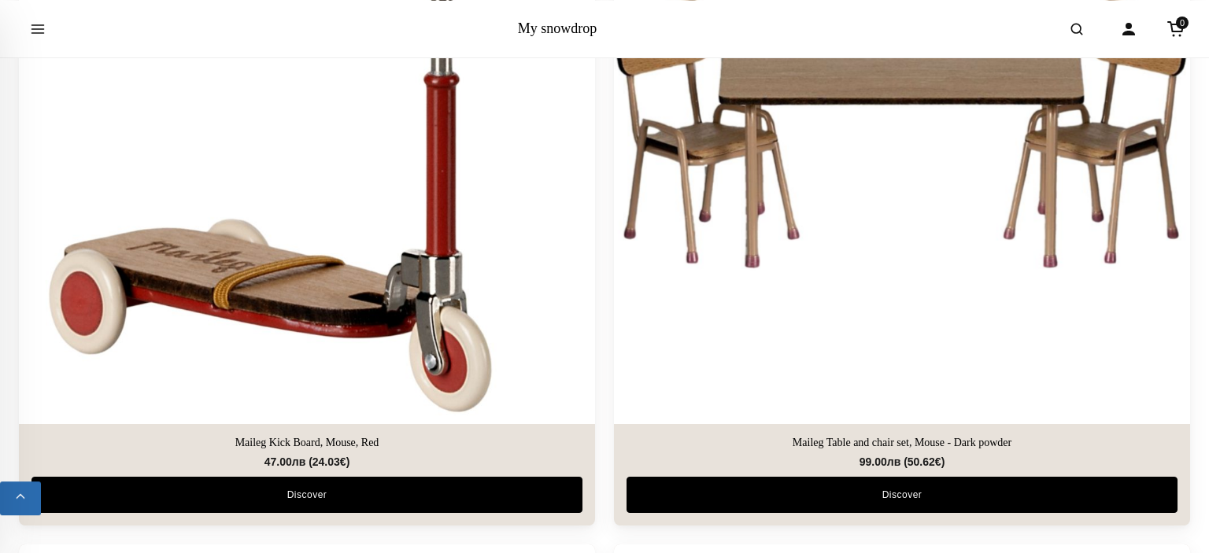
scroll to position [4157, 0]
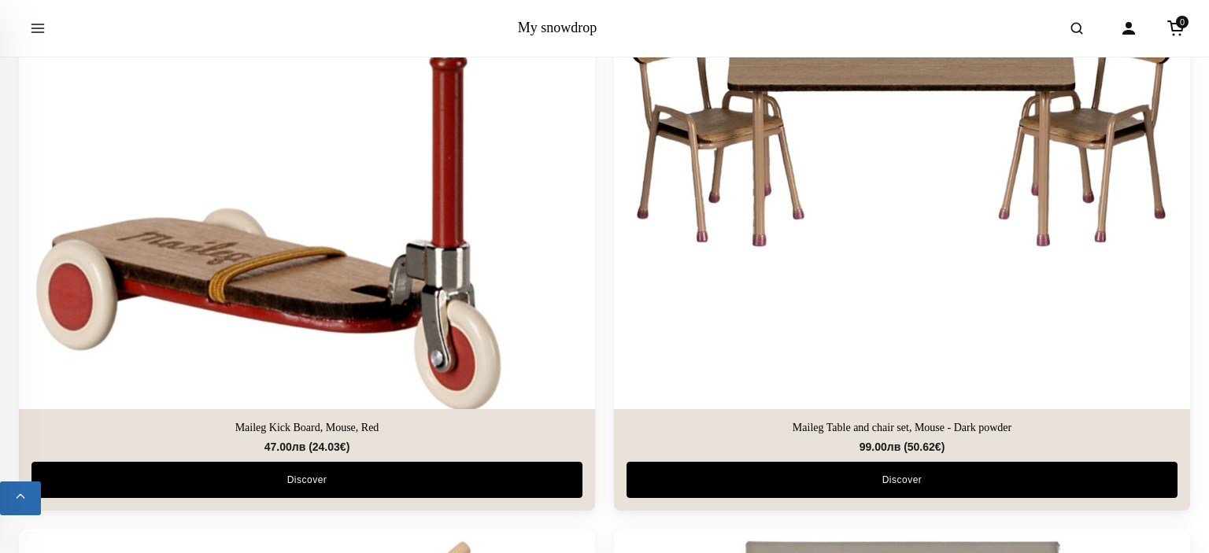
click at [334, 215] on img at bounding box center [307, 121] width 605 height 605
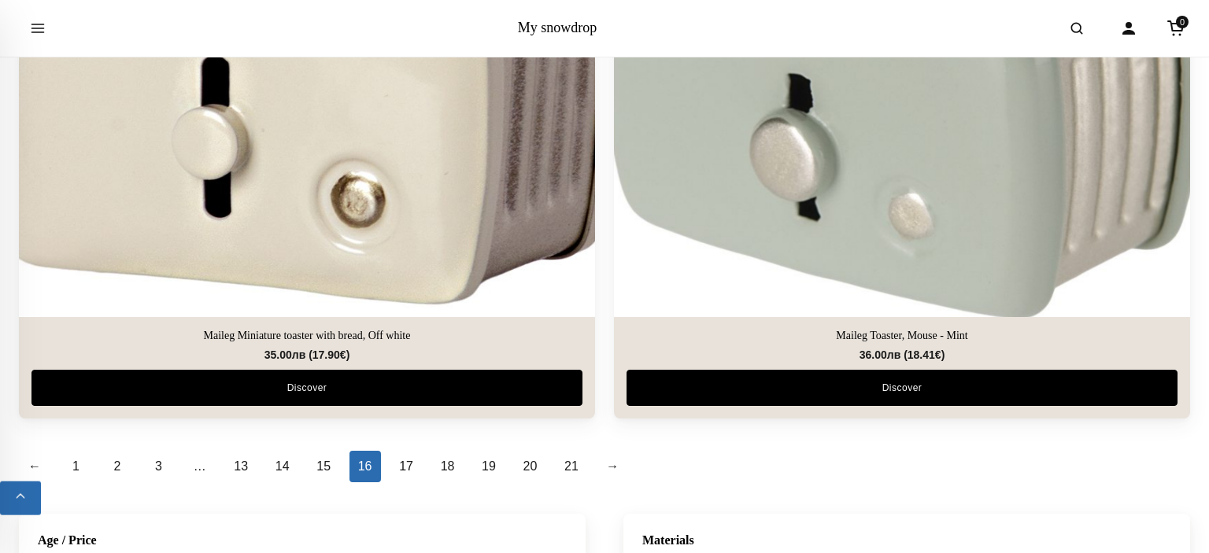
scroll to position [5652, 0]
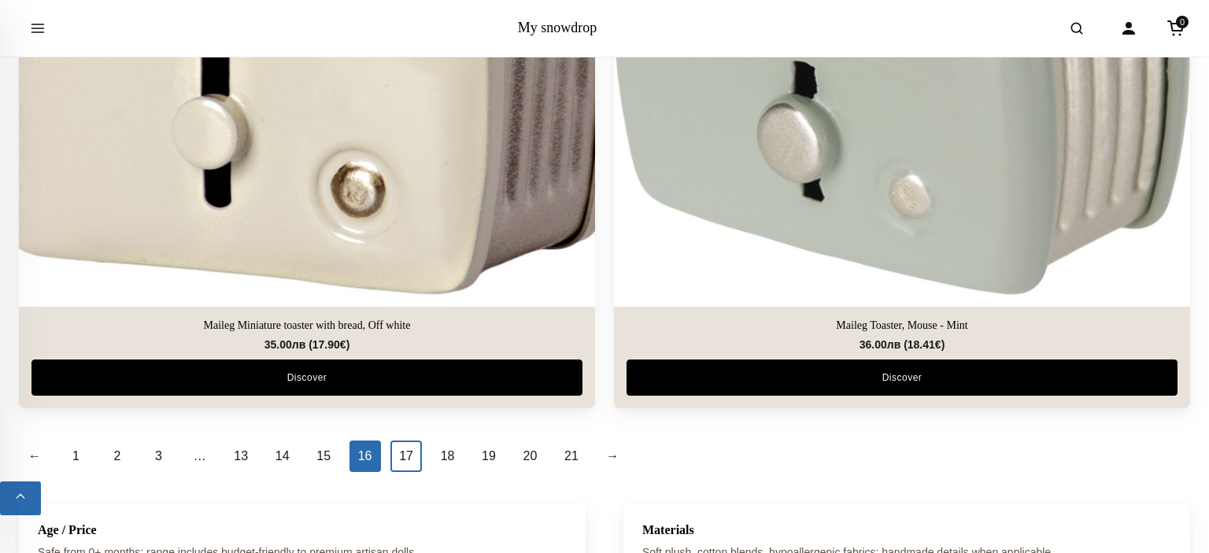
click at [417, 448] on link "17" at bounding box center [405, 456] width 31 height 31
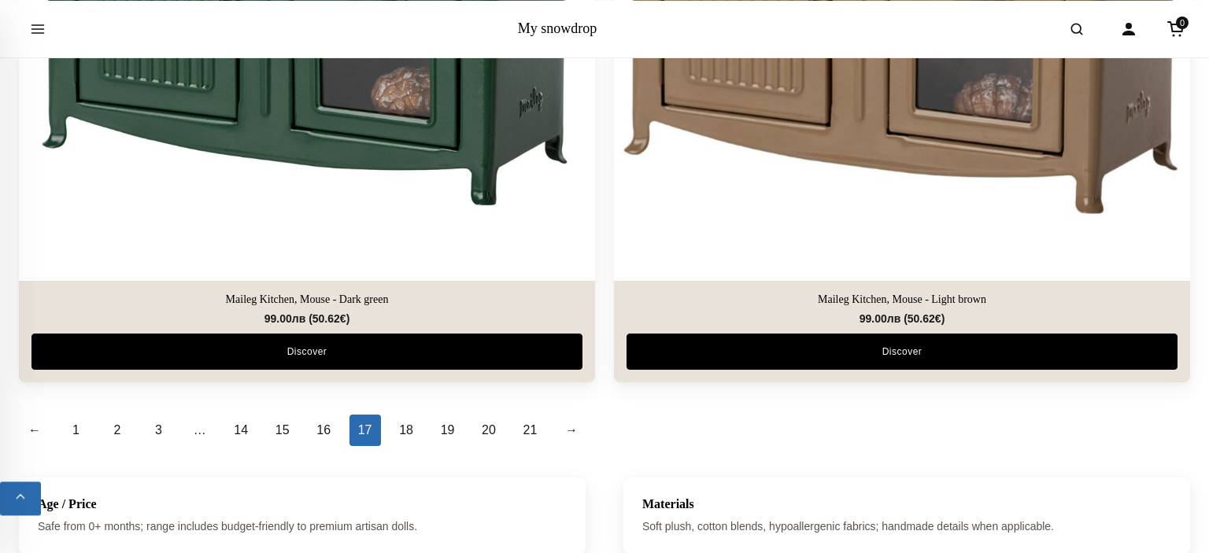
scroll to position [5902, 0]
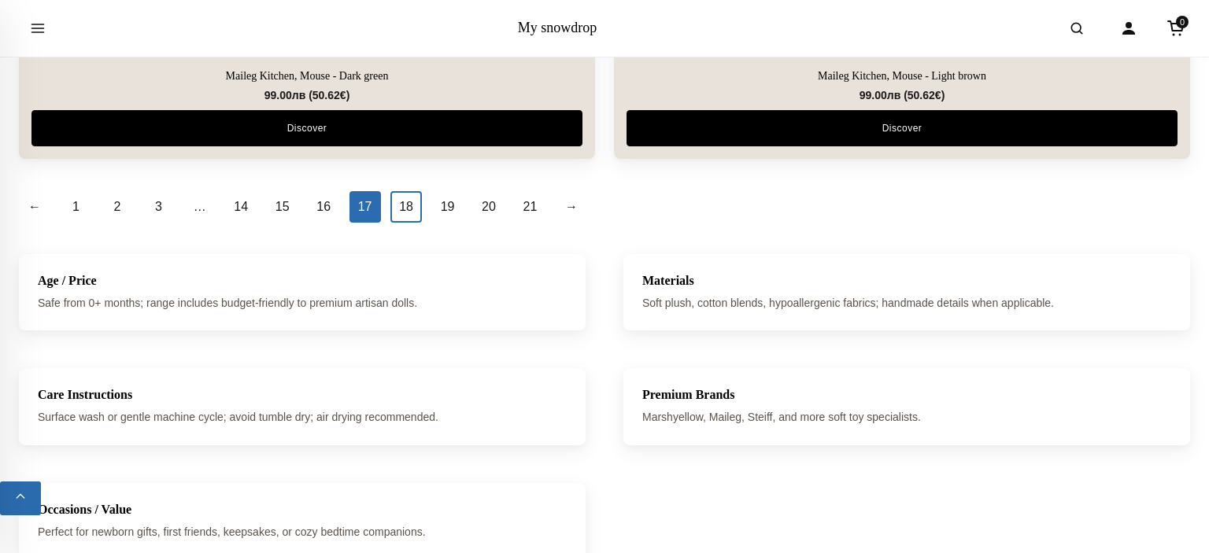
click at [410, 205] on link "18" at bounding box center [405, 206] width 31 height 31
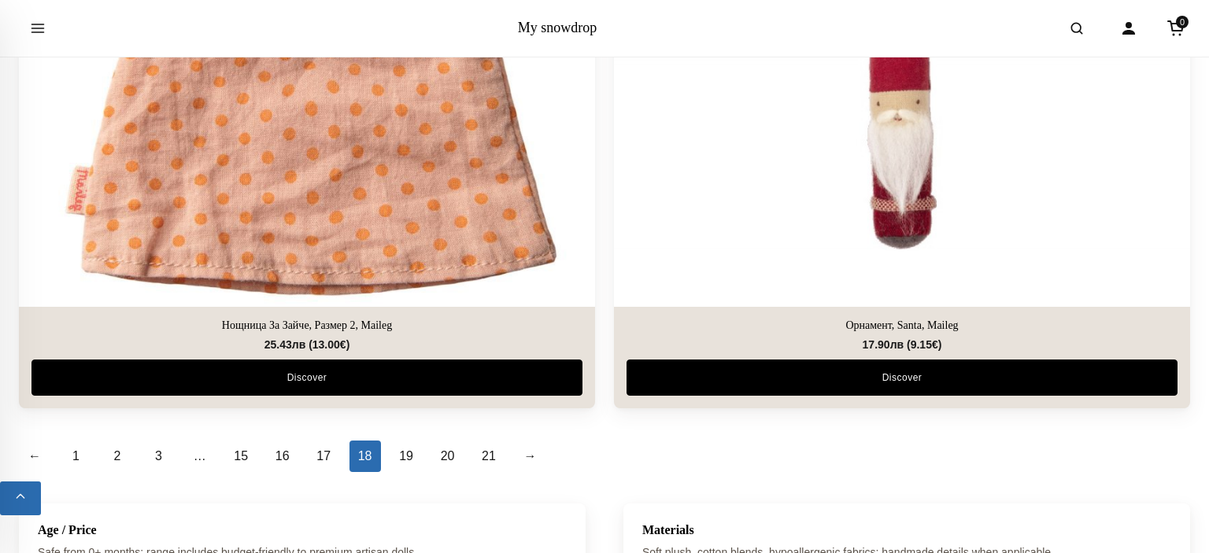
scroll to position [5985, 0]
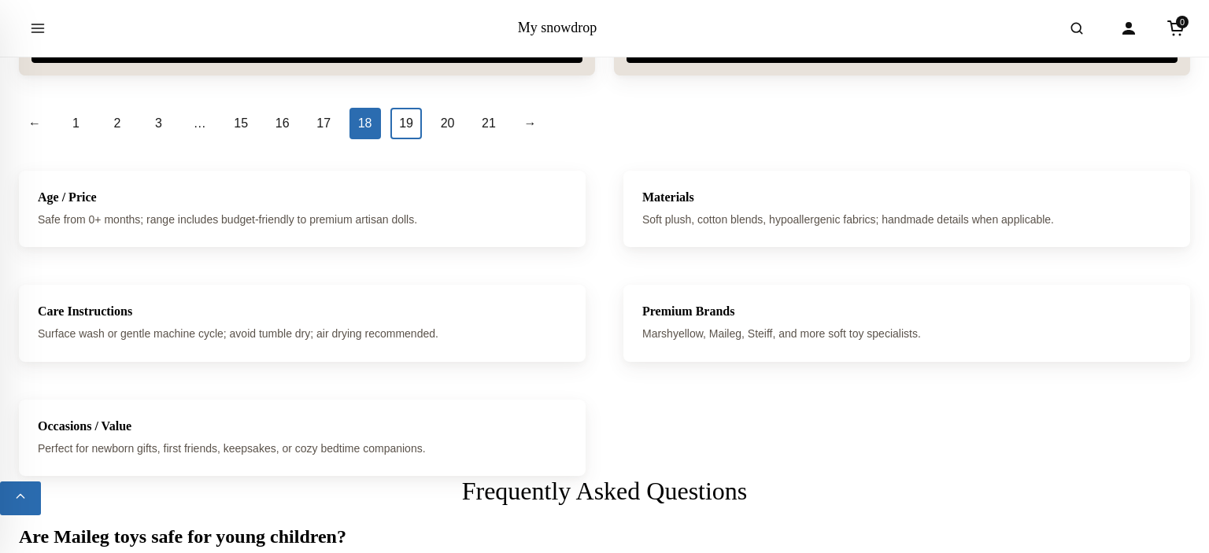
click at [409, 118] on link "19" at bounding box center [405, 123] width 31 height 31
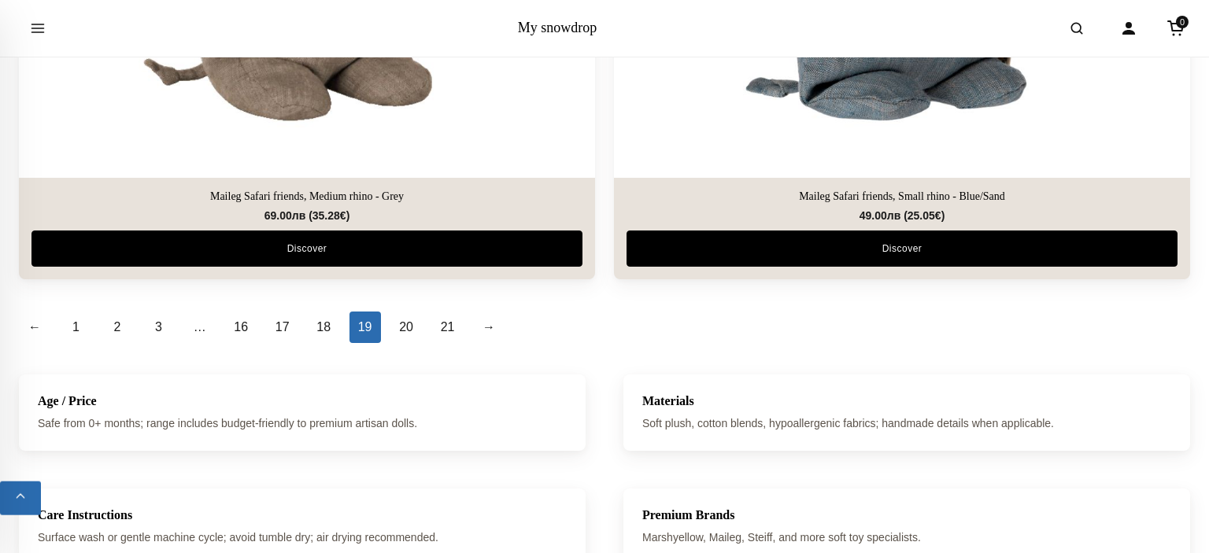
scroll to position [5819, 0]
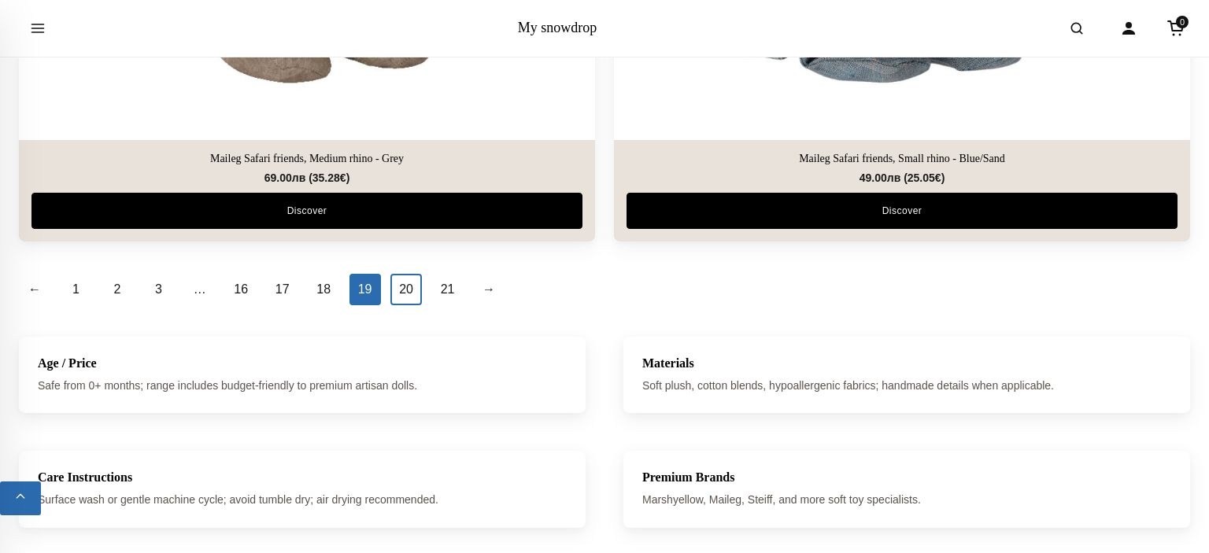
click at [401, 291] on link "20" at bounding box center [405, 289] width 31 height 31
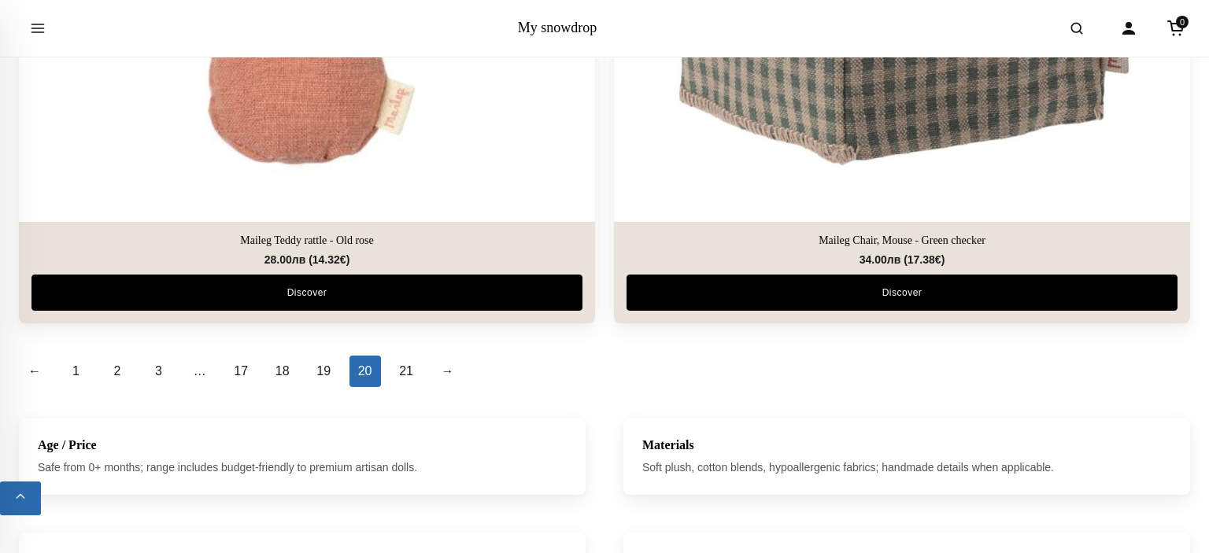
scroll to position [5736, 0]
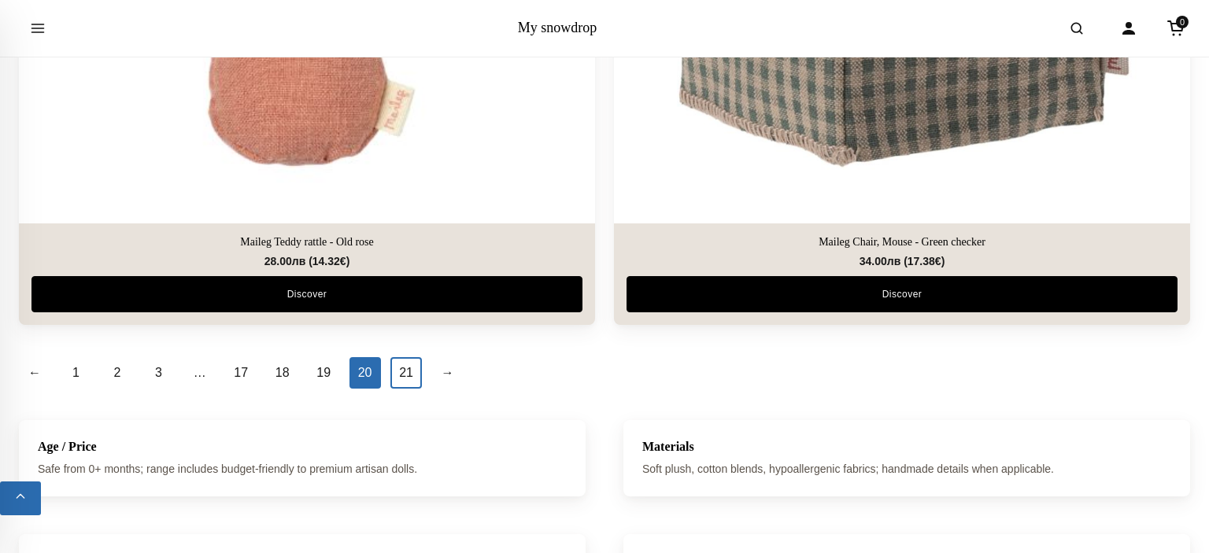
click at [401, 363] on link "21" at bounding box center [405, 372] width 31 height 31
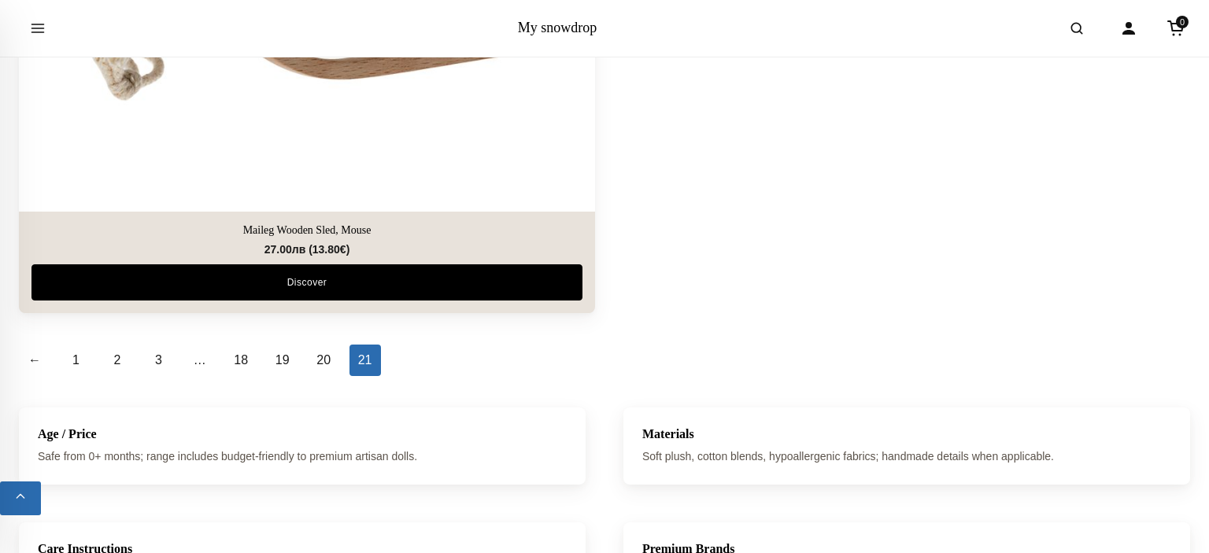
scroll to position [3325, 0]
